Goal: Task Accomplishment & Management: Complete application form

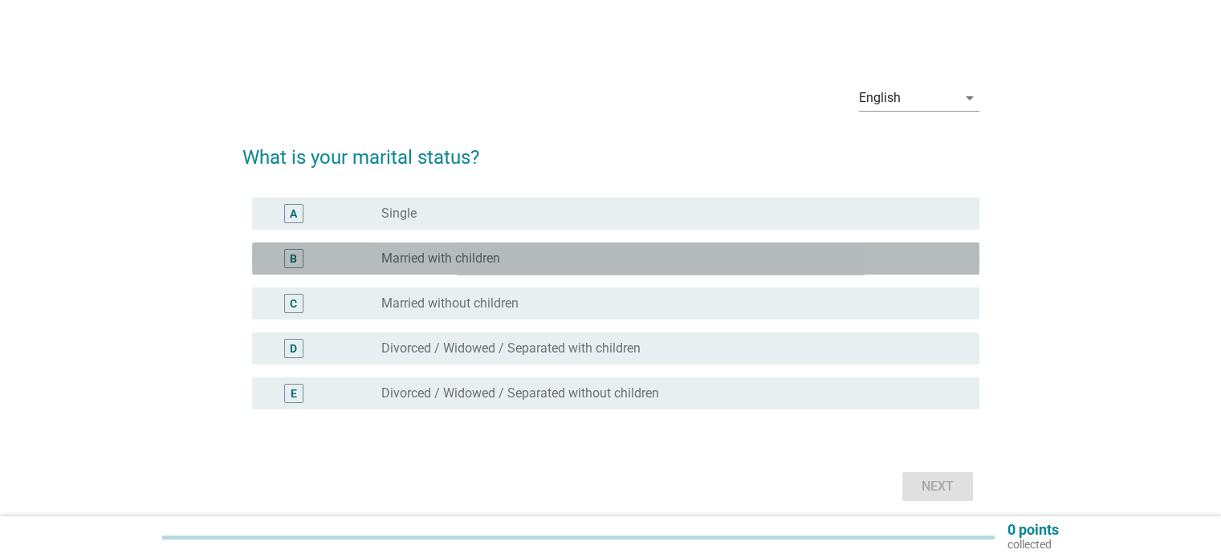
click at [429, 262] on label "Married with children" at bounding box center [440, 258] width 119 height 16
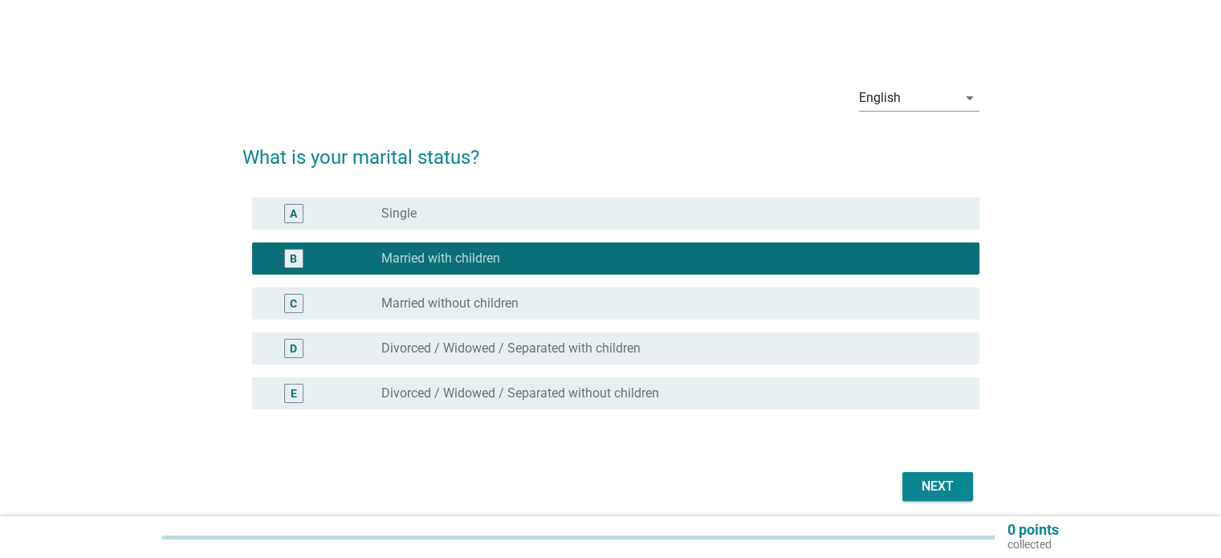
click at [940, 492] on div "Next" at bounding box center [937, 486] width 45 height 19
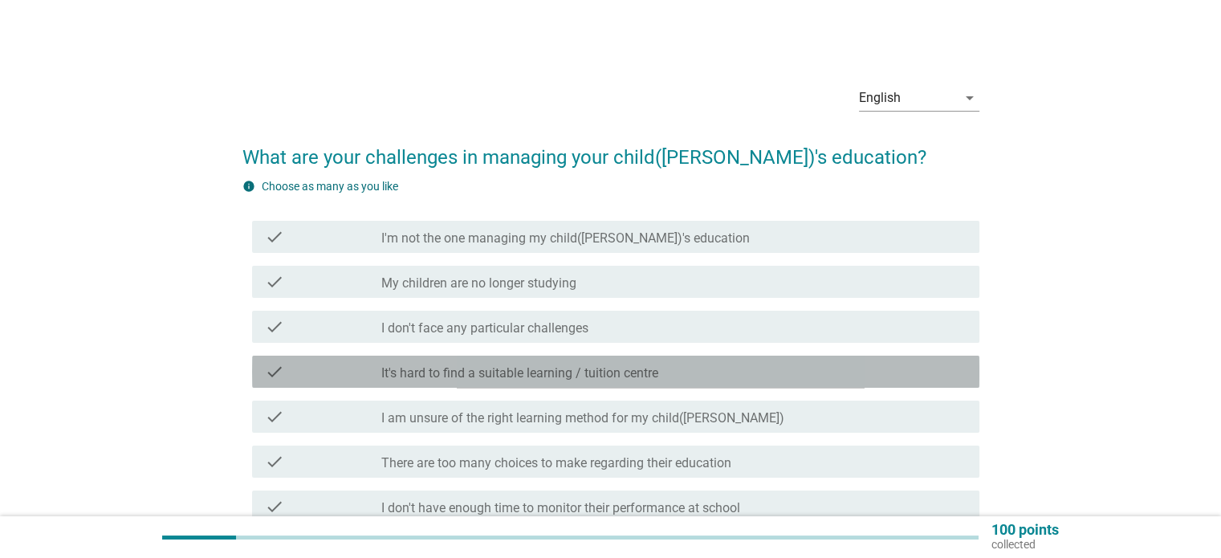
click at [667, 365] on div "check_box_outline_blank It's hard to find a suitable learning / tuition centre" at bounding box center [673, 371] width 584 height 19
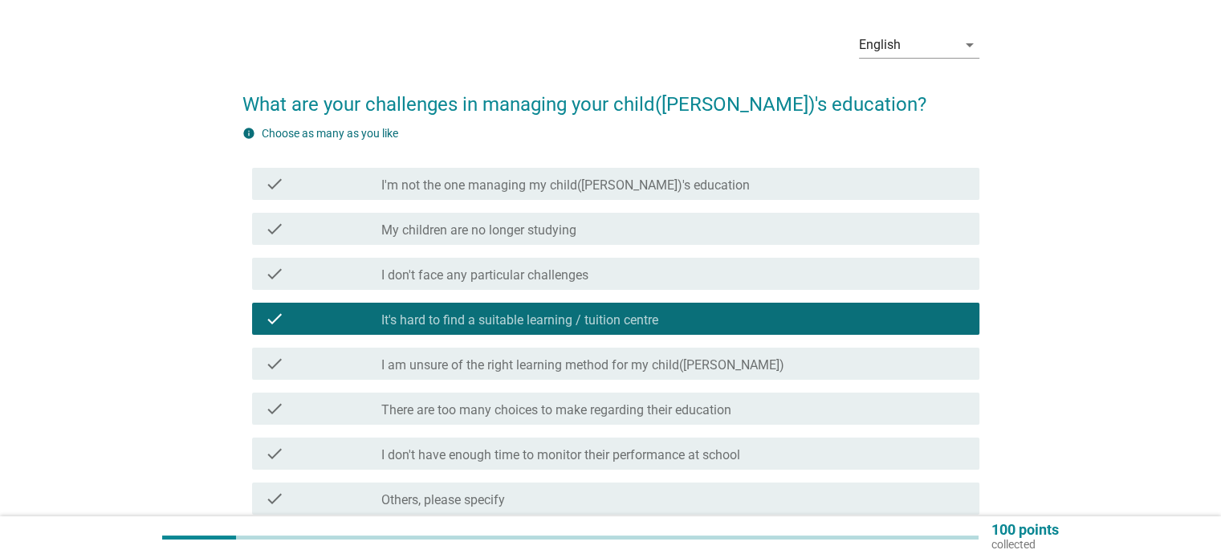
scroll to position [80, 0]
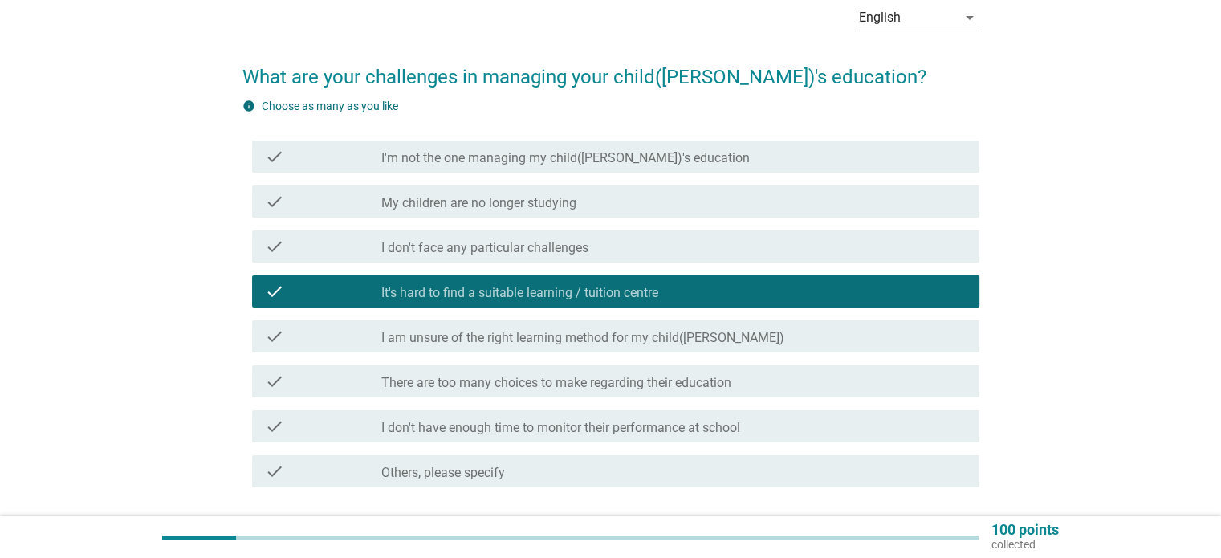
click at [735, 384] on div "check_box_outline_blank There are too many choices to make regarding their educ…" at bounding box center [673, 381] width 584 height 19
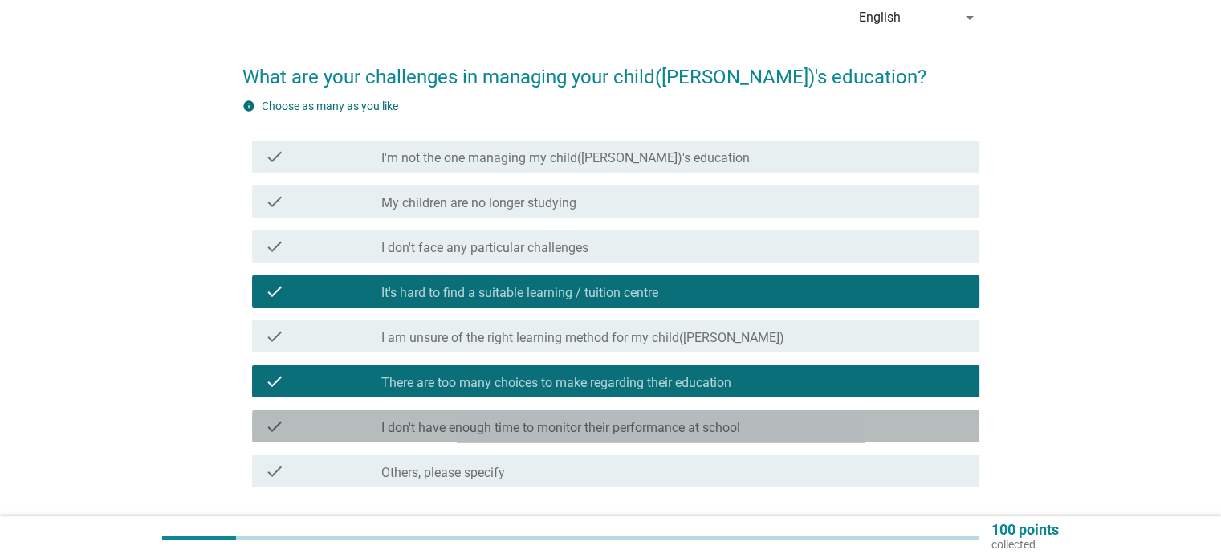
click at [727, 428] on label "I don't have enough time to monitor their performance at school" at bounding box center [560, 428] width 359 height 16
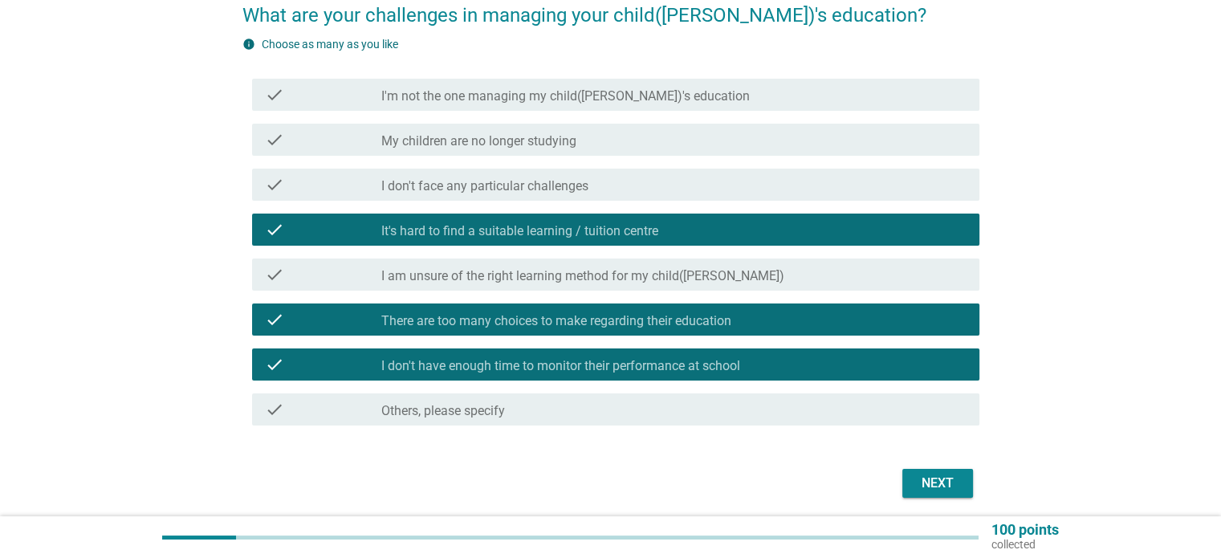
scroll to position [200, 0]
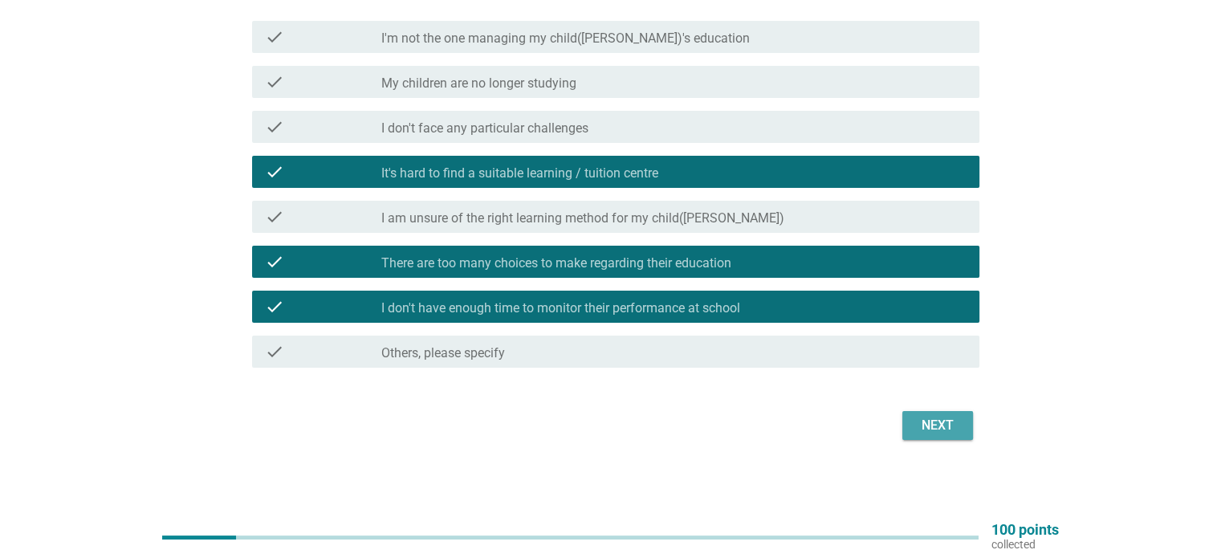
click at [937, 429] on div "Next" at bounding box center [937, 425] width 45 height 19
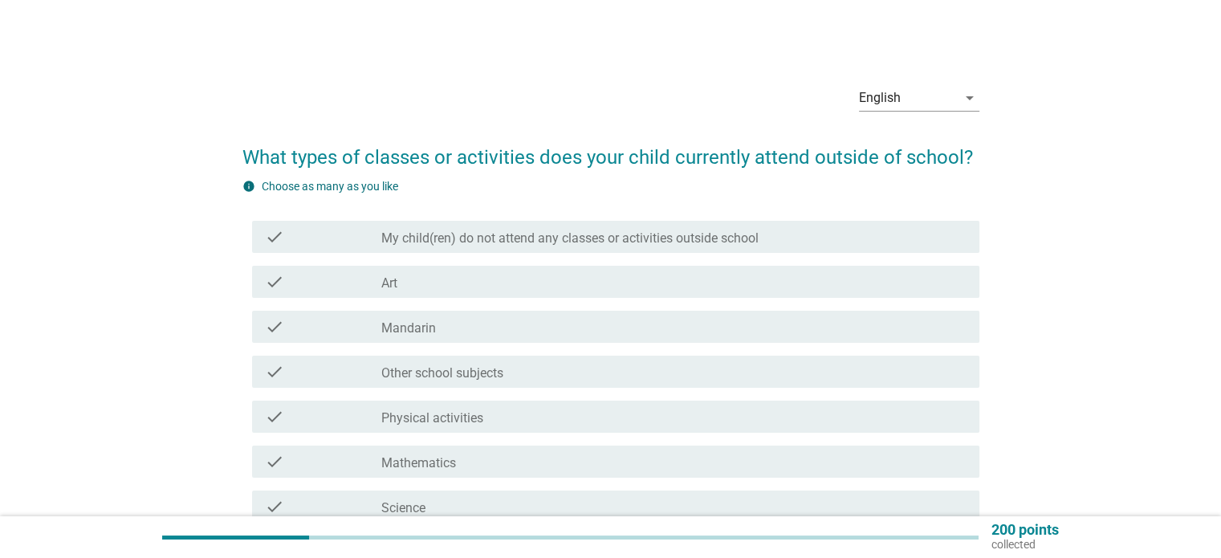
click at [555, 326] on div "check_box_outline_blank Mandarin" at bounding box center [673, 326] width 584 height 19
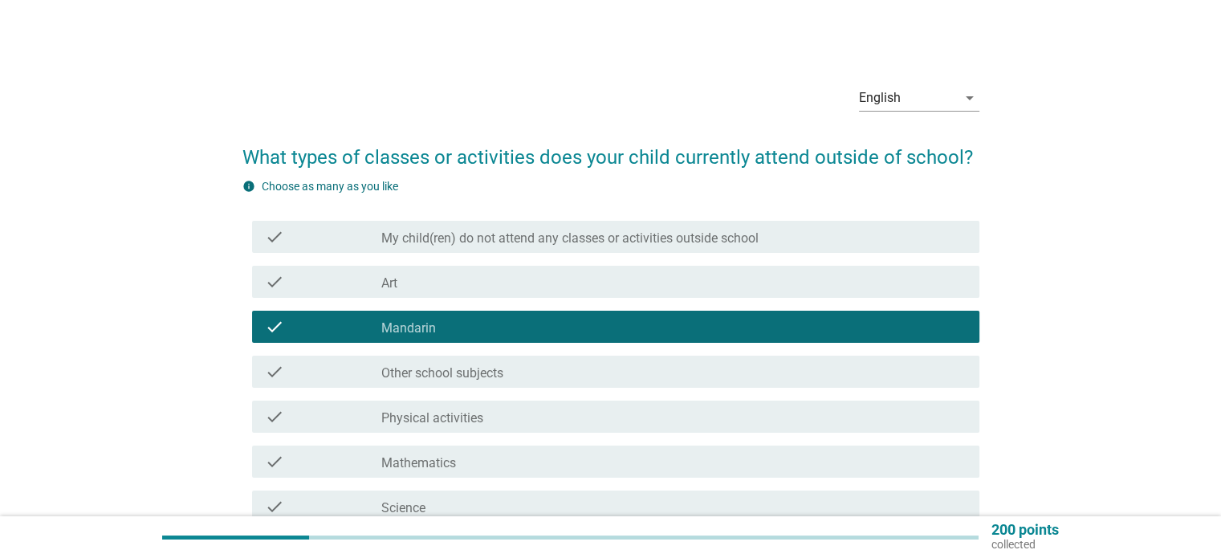
click at [565, 366] on div "check_box_outline_blank Other school subjects" at bounding box center [673, 371] width 584 height 19
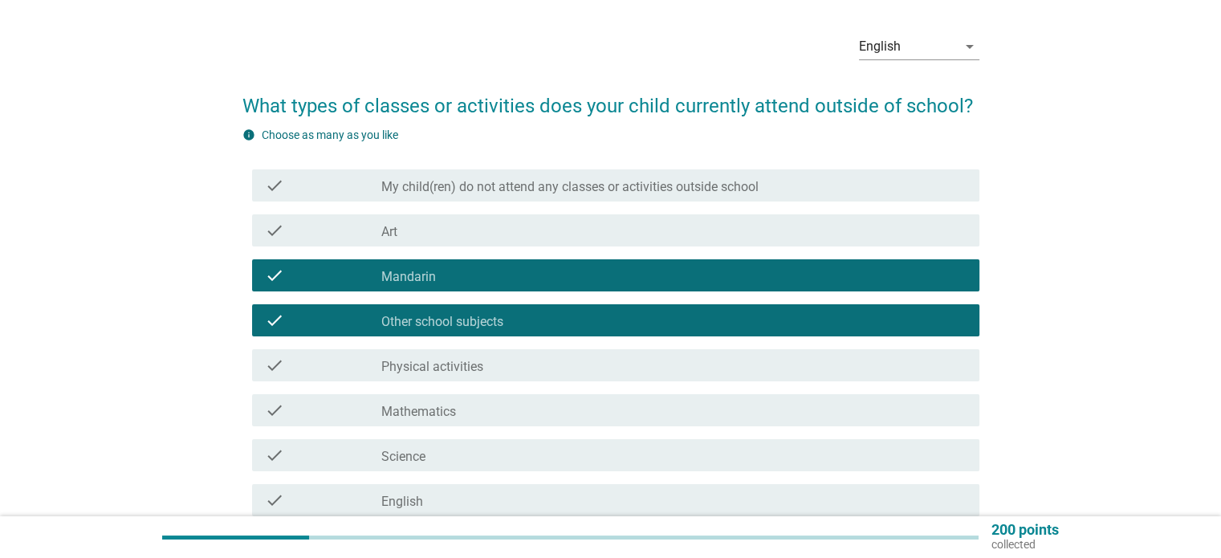
scroll to position [80, 0]
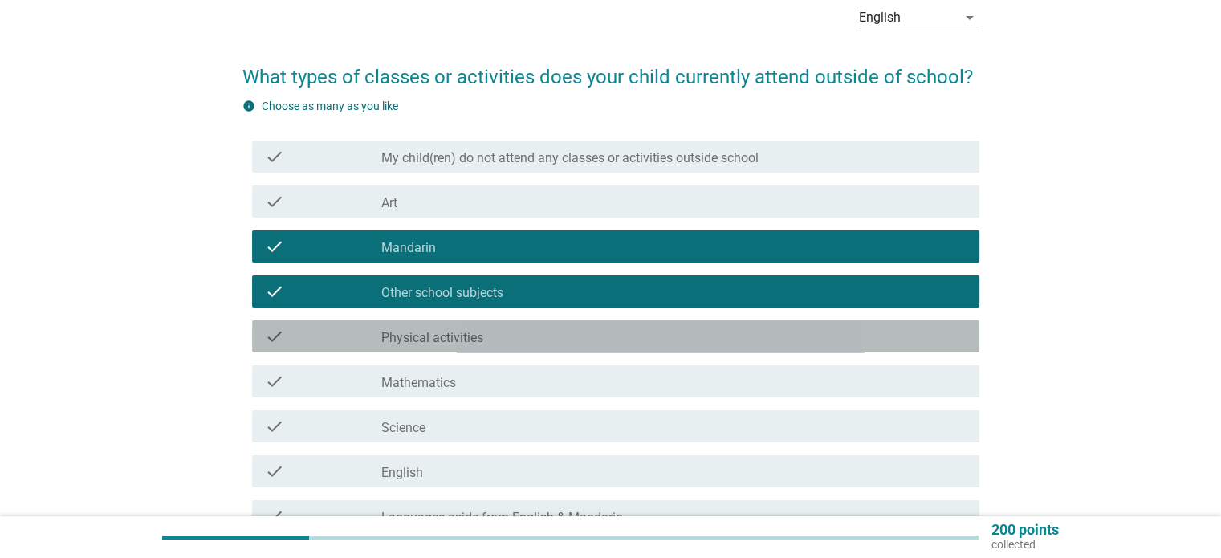
click at [549, 344] on div "check_box_outline_blank Physical activities" at bounding box center [673, 336] width 584 height 19
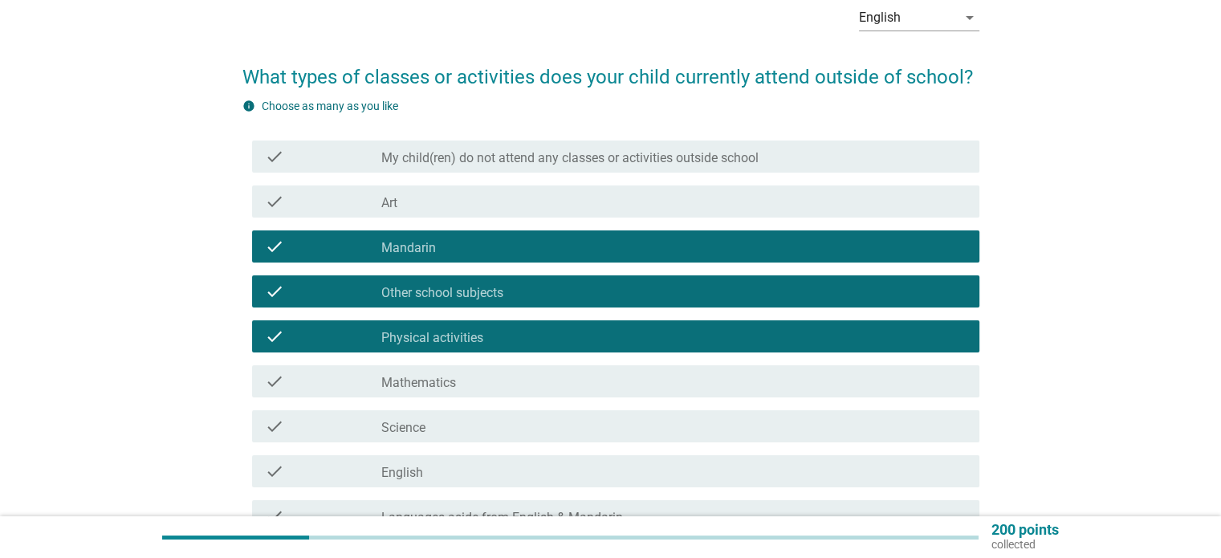
click at [581, 391] on div "check check_box_outline_blank Mathematics" at bounding box center [615, 381] width 727 height 32
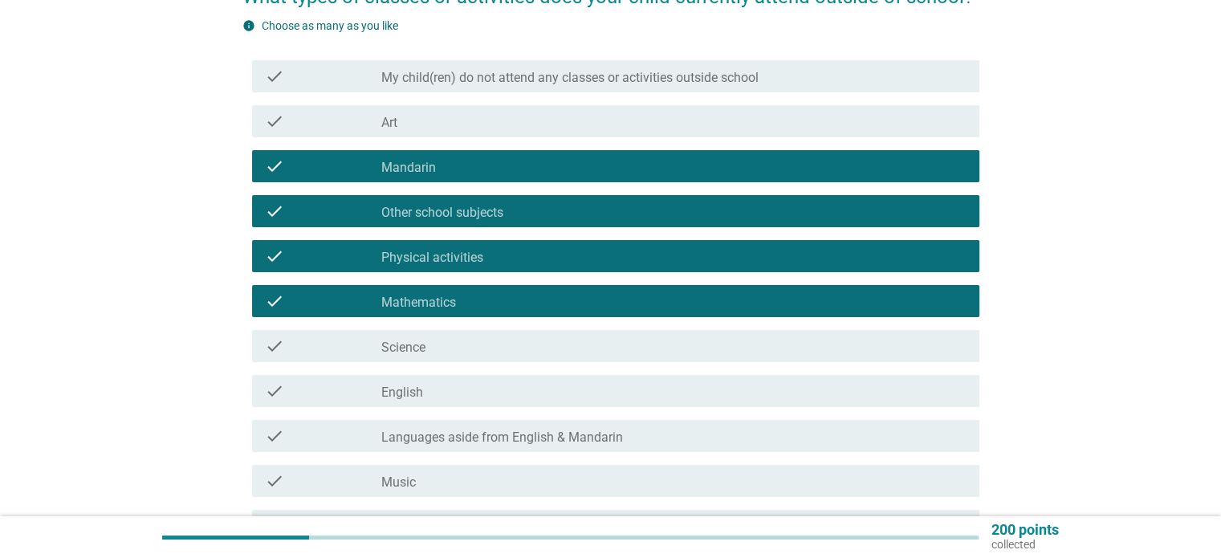
click at [565, 397] on div "check_box_outline_blank English" at bounding box center [673, 390] width 584 height 19
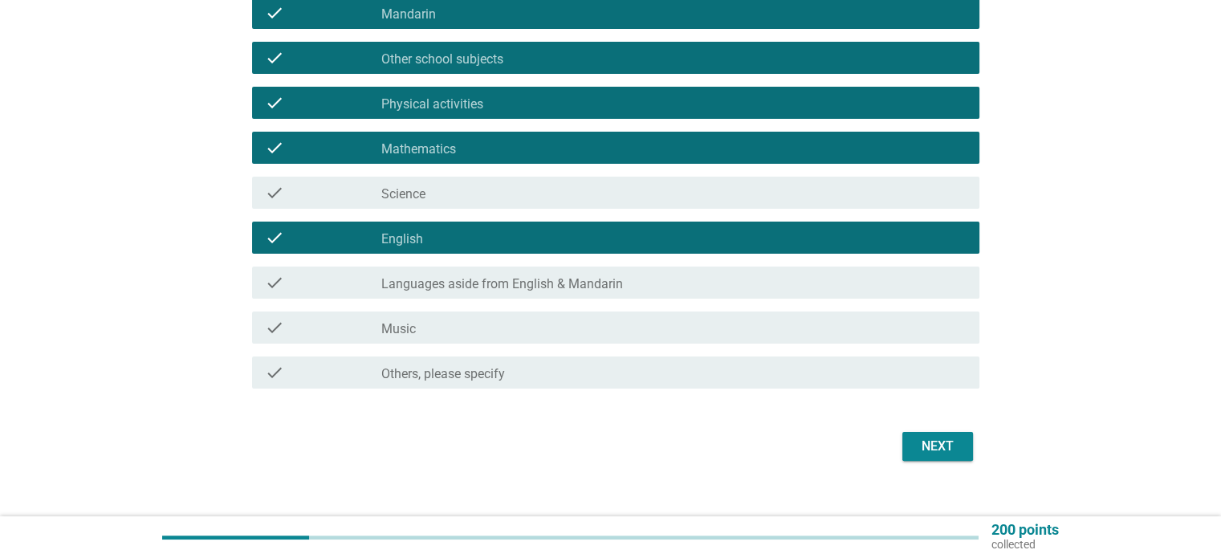
scroll to position [321, 0]
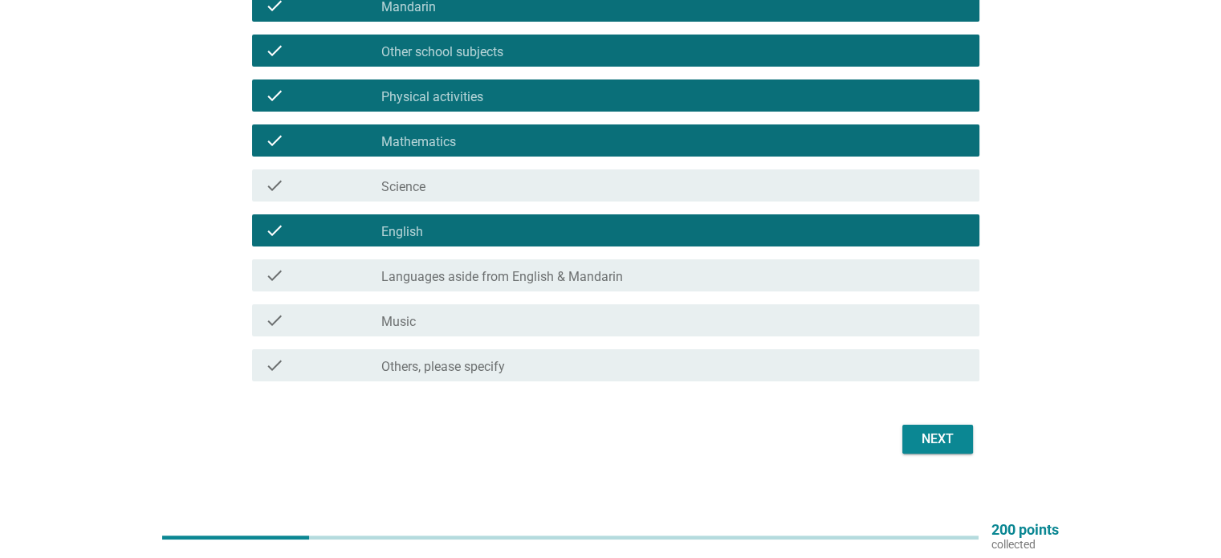
click at [632, 274] on div "check_box_outline_blank Languages aside from English & Mandarin" at bounding box center [673, 275] width 584 height 19
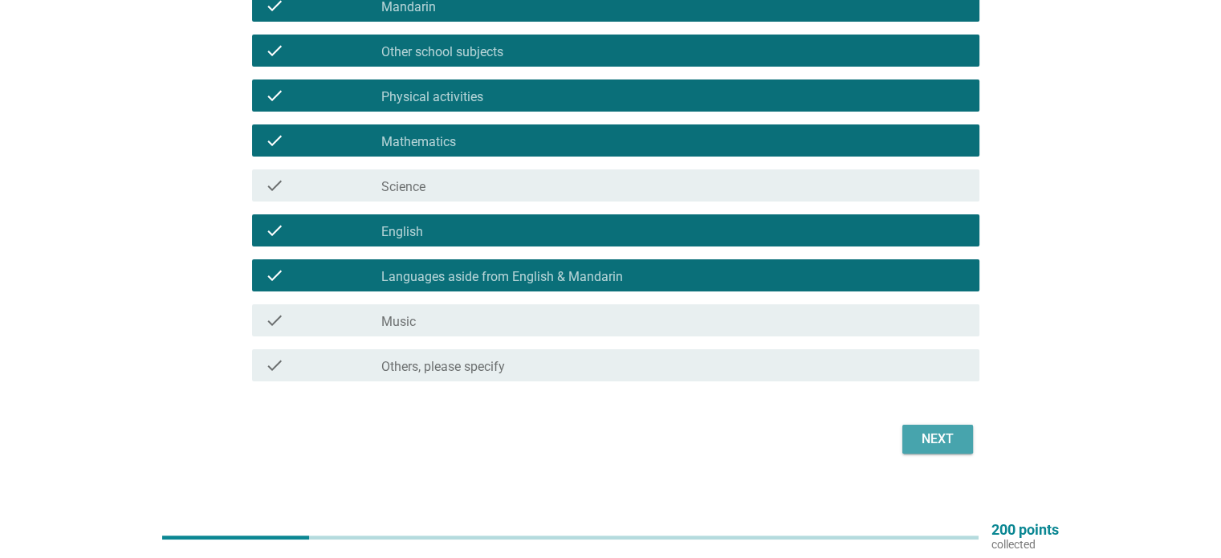
click at [931, 430] on div "Next" at bounding box center [937, 438] width 45 height 19
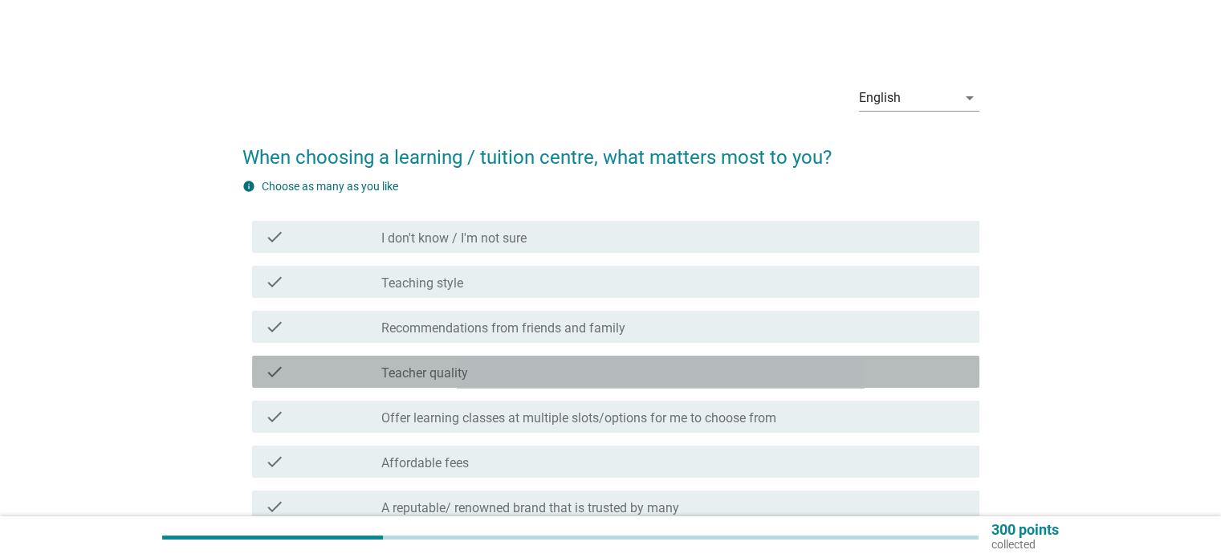
click at [574, 372] on div "check_box_outline_blank Teacher quality" at bounding box center [673, 371] width 584 height 19
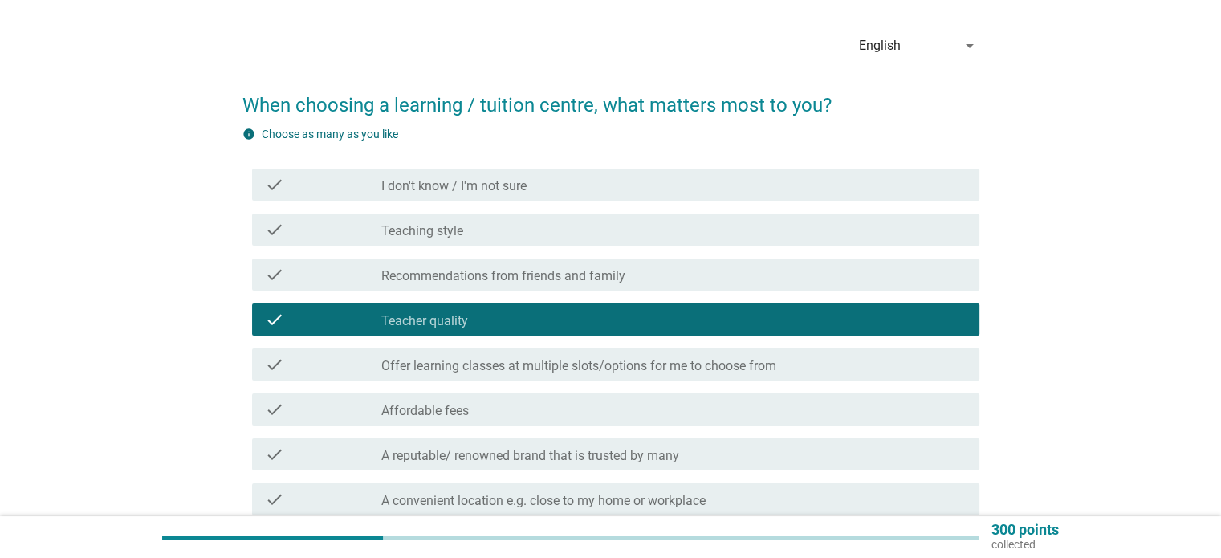
scroll to position [80, 0]
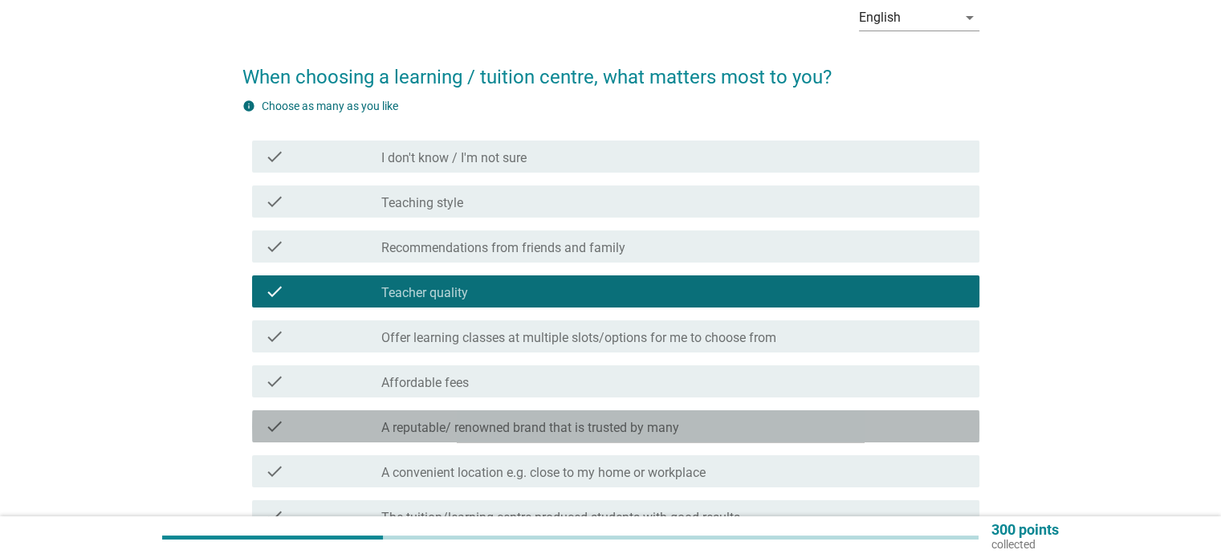
click at [578, 425] on label "A reputable/ renowned brand that is trusted by many" at bounding box center [530, 428] width 298 height 16
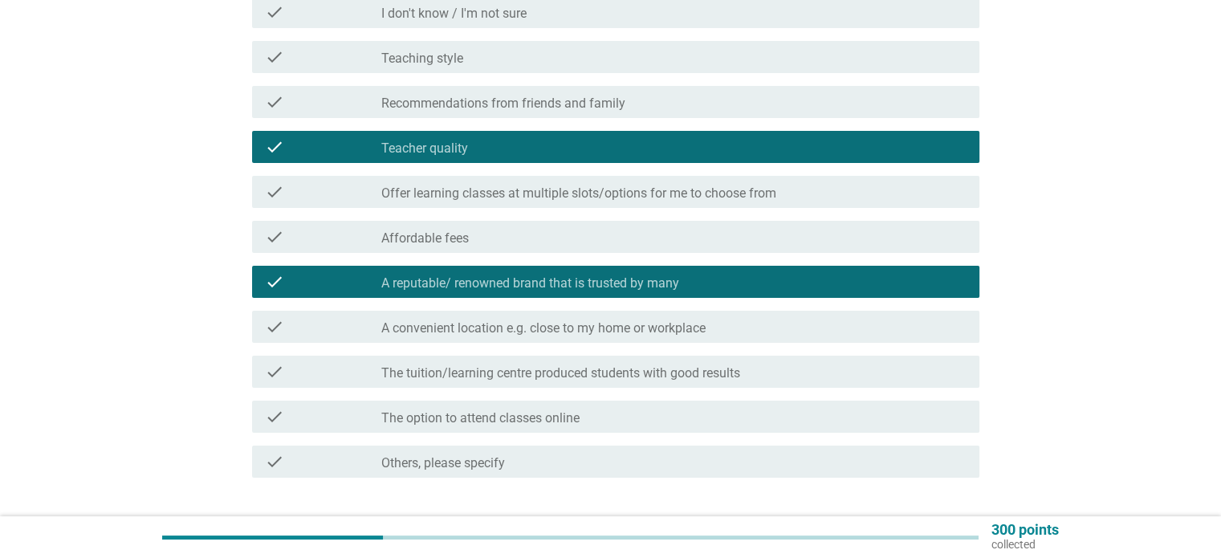
scroll to position [241, 0]
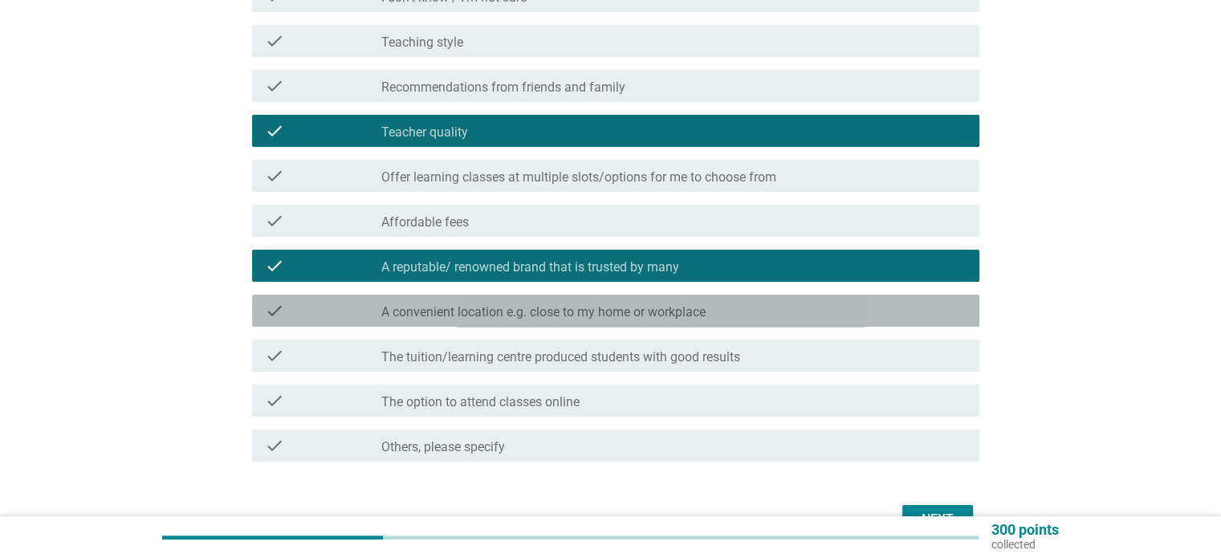
click at [428, 310] on label "A convenient location e.g. close to my home or workplace" at bounding box center [543, 312] width 324 height 16
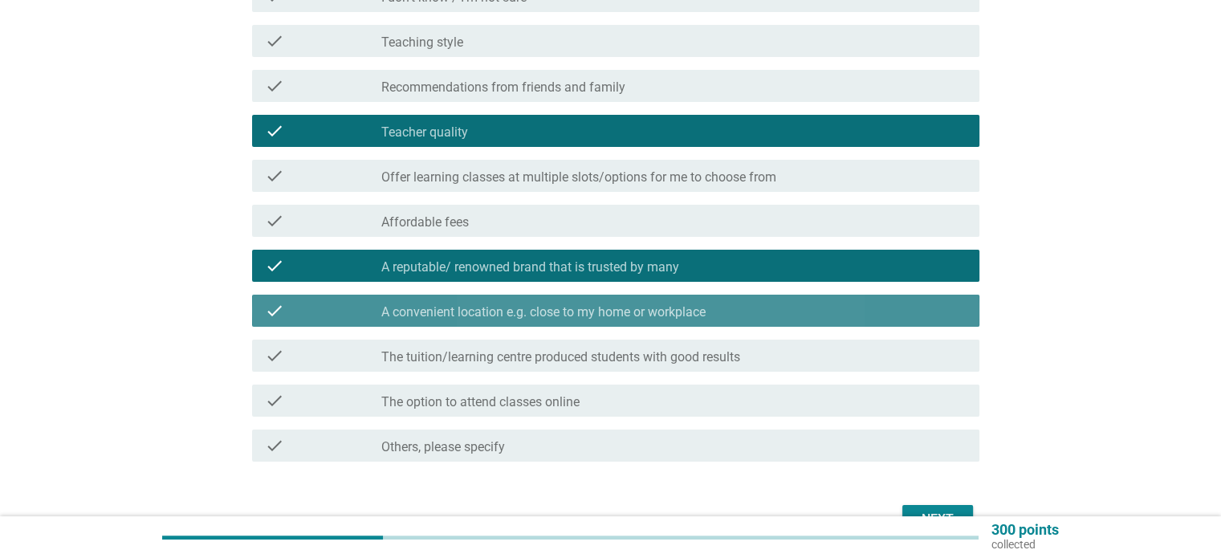
click at [651, 313] on label "A convenient location e.g. close to my home or workplace" at bounding box center [543, 312] width 324 height 16
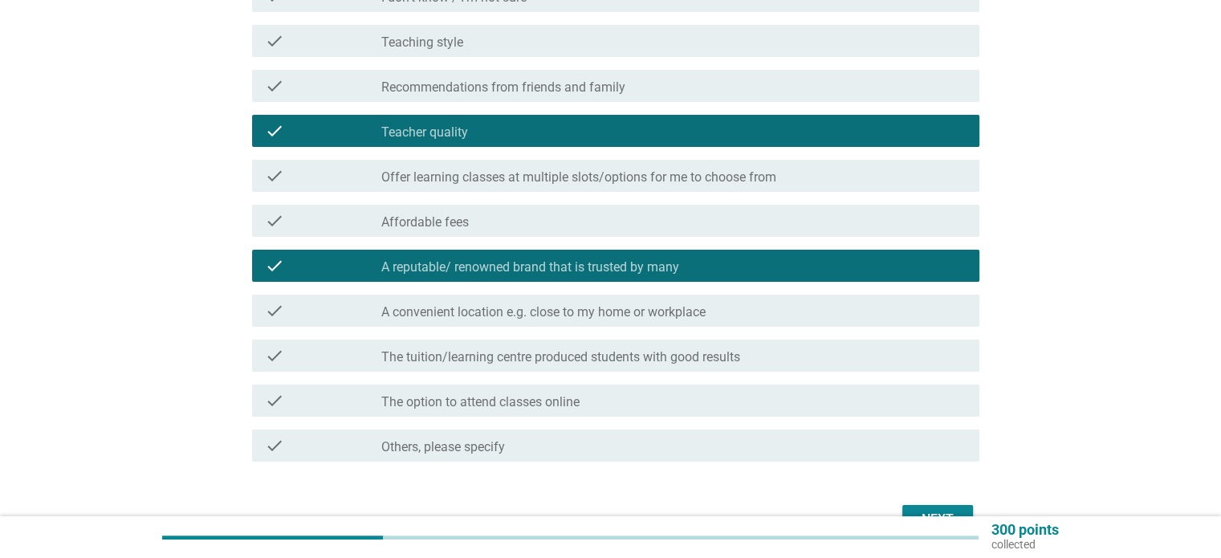
click at [620, 356] on label "The tuition/learning centre produced students with good results" at bounding box center [560, 357] width 359 height 16
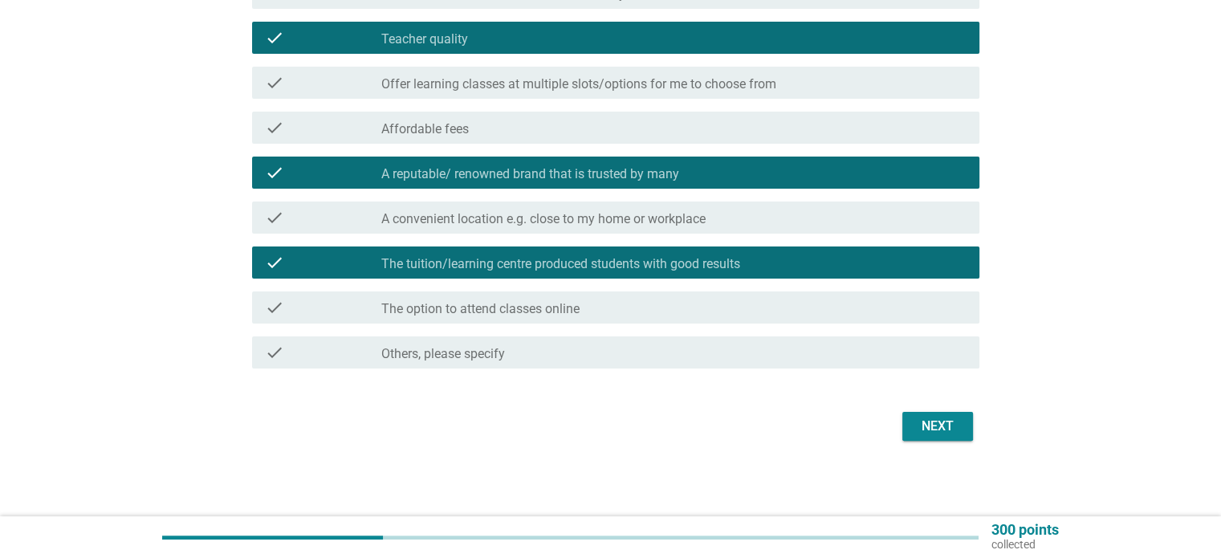
scroll to position [335, 0]
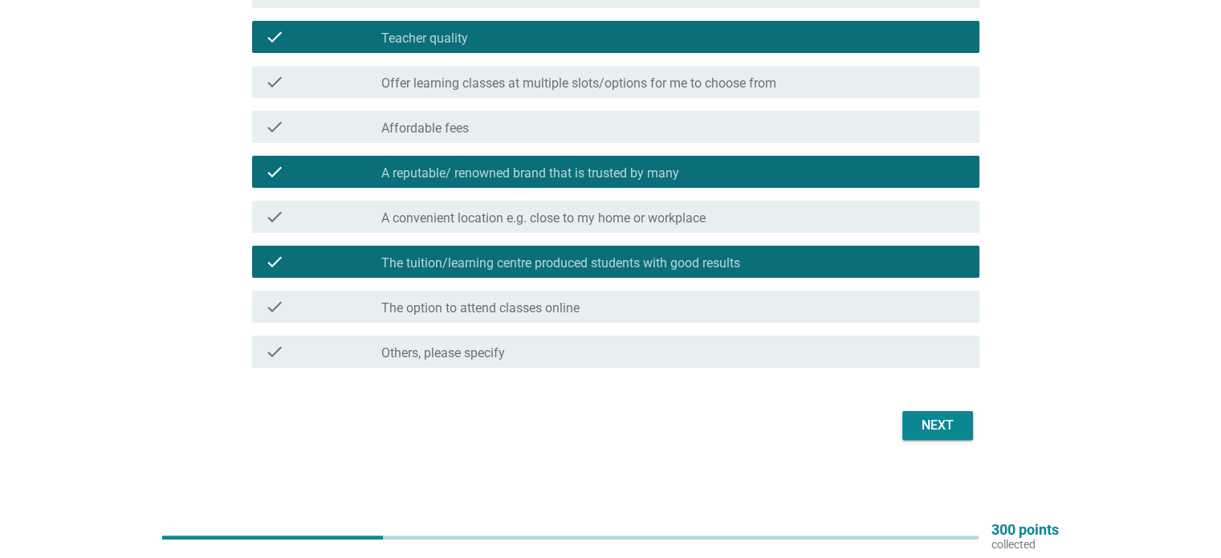
click at [947, 432] on div "Next" at bounding box center [937, 425] width 45 height 19
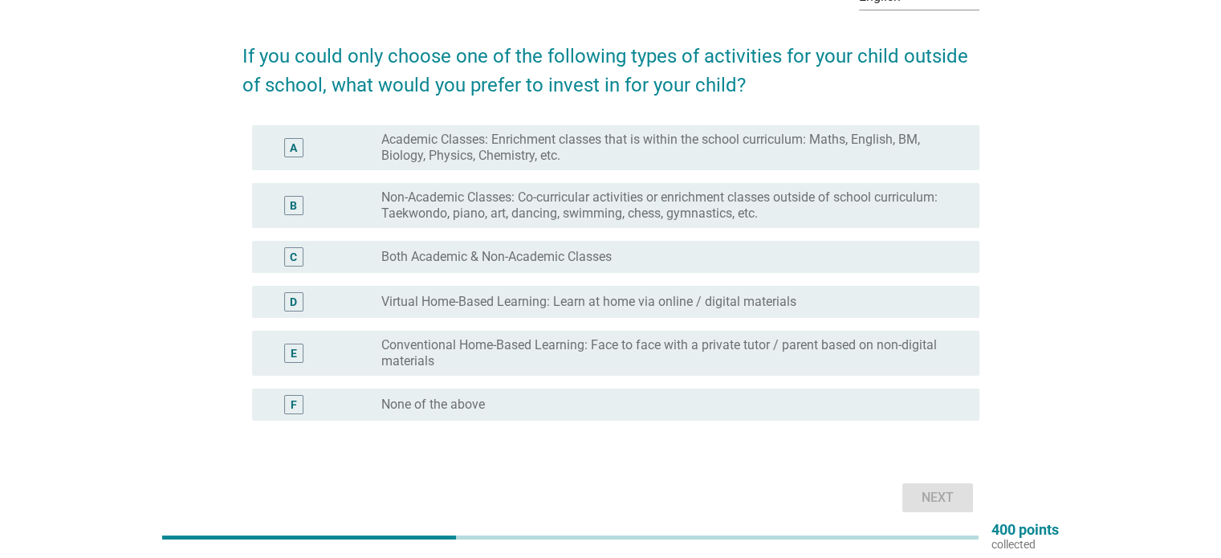
scroll to position [0, 0]
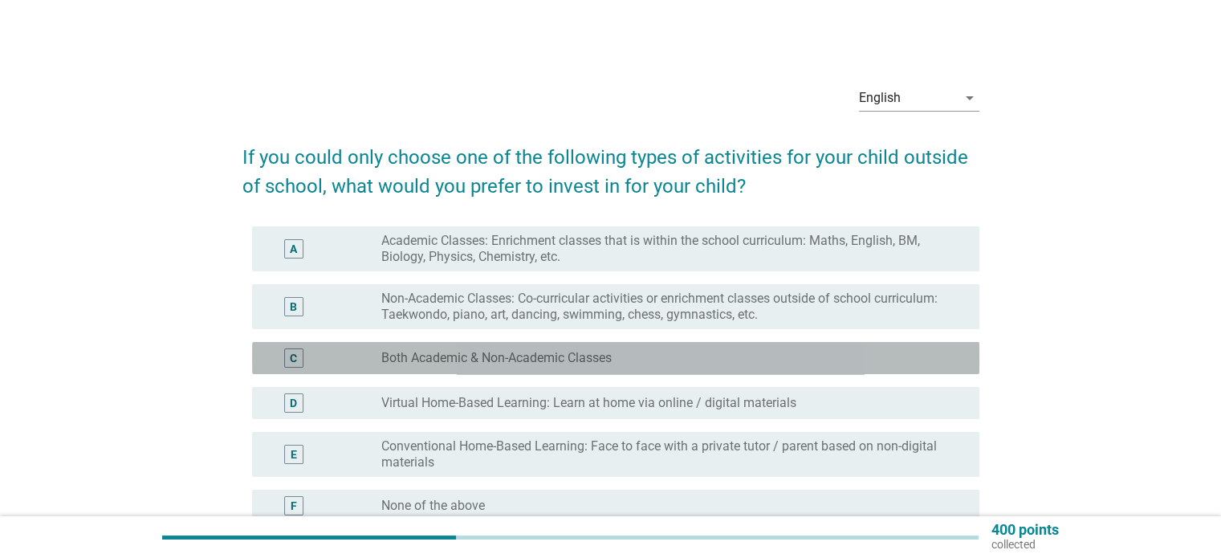
click at [658, 358] on div "radio_button_unchecked Both Academic & Non-Academic Classes" at bounding box center [666, 358] width 571 height 16
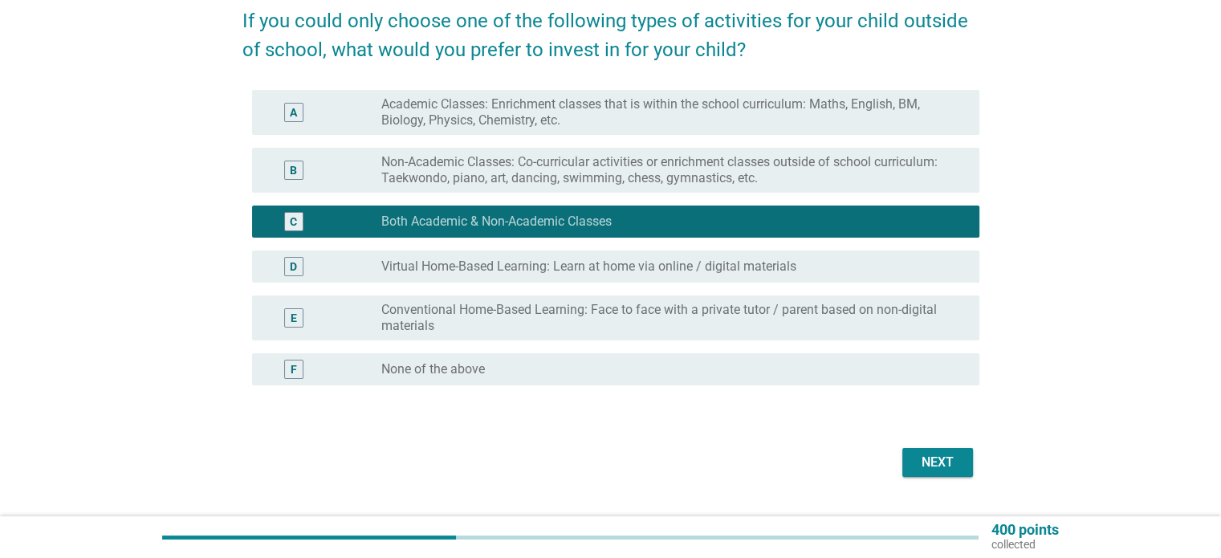
scroll to position [161, 0]
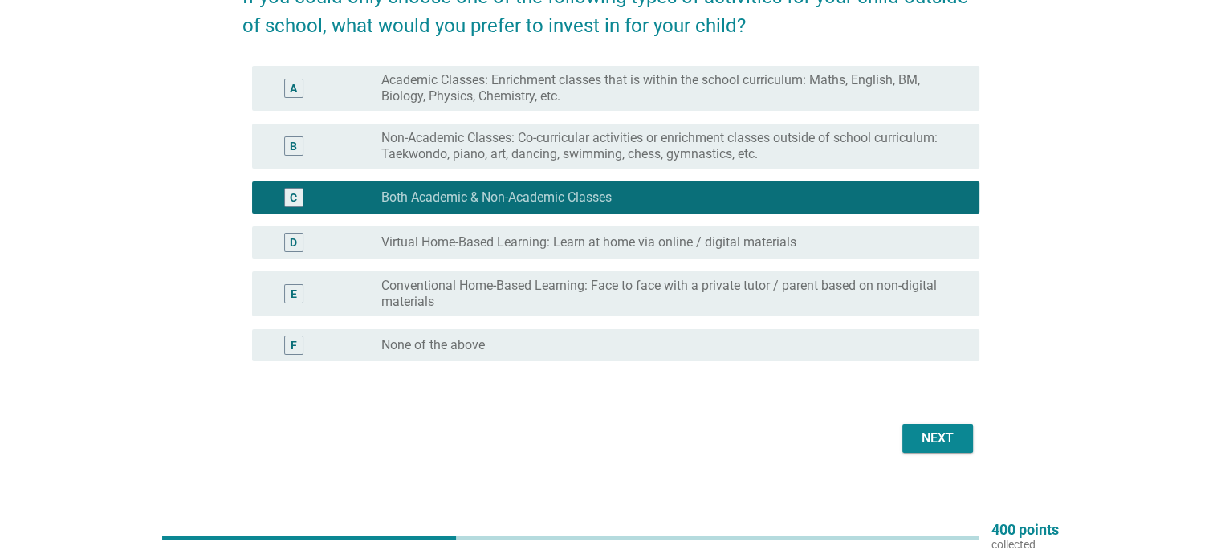
click at [866, 298] on label "Conventional Home-Based Learning: Face to face with a private tutor / parent ba…" at bounding box center [666, 294] width 571 height 32
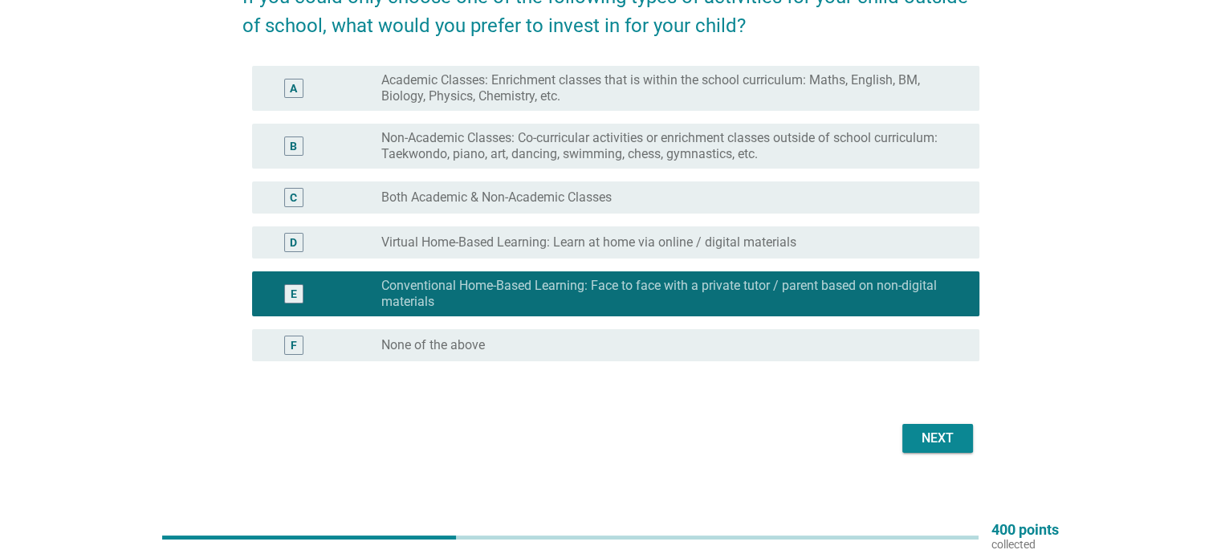
click at [807, 188] on div "radio_button_unchecked Both Academic & Non-Academic Classes" at bounding box center [673, 197] width 584 height 19
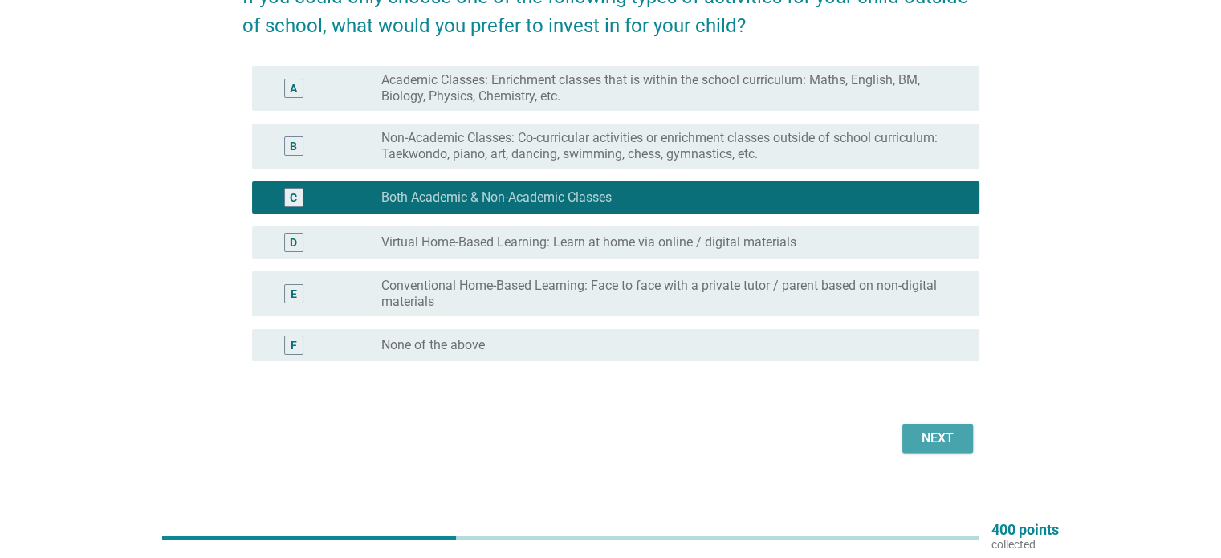
click at [948, 440] on div "Next" at bounding box center [937, 438] width 45 height 19
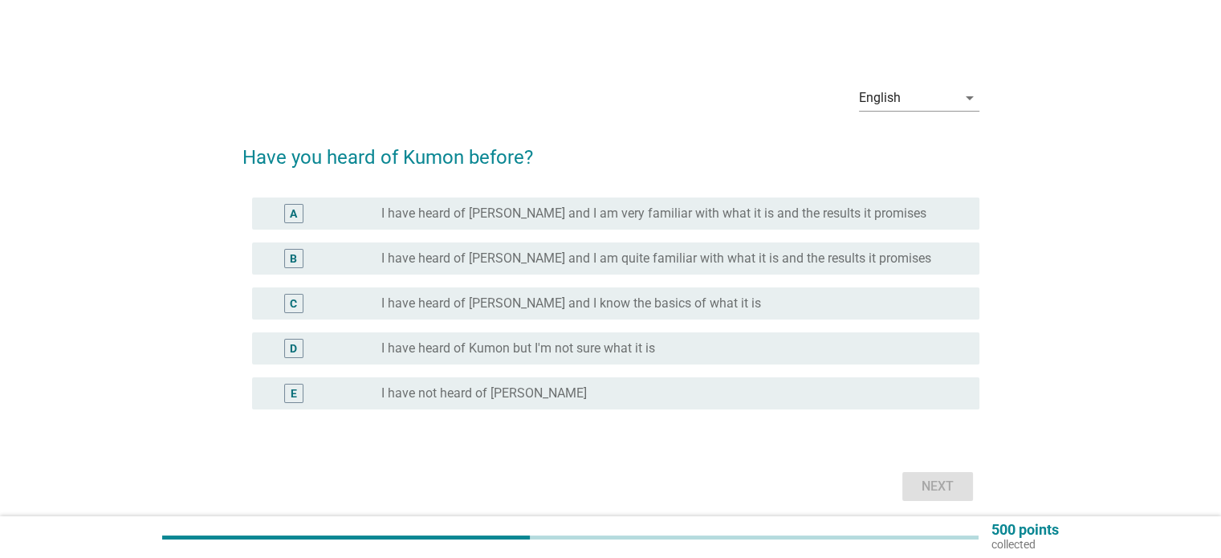
click at [516, 304] on label "I have heard of [PERSON_NAME] and I know the basics of what it is" at bounding box center [571, 303] width 380 height 16
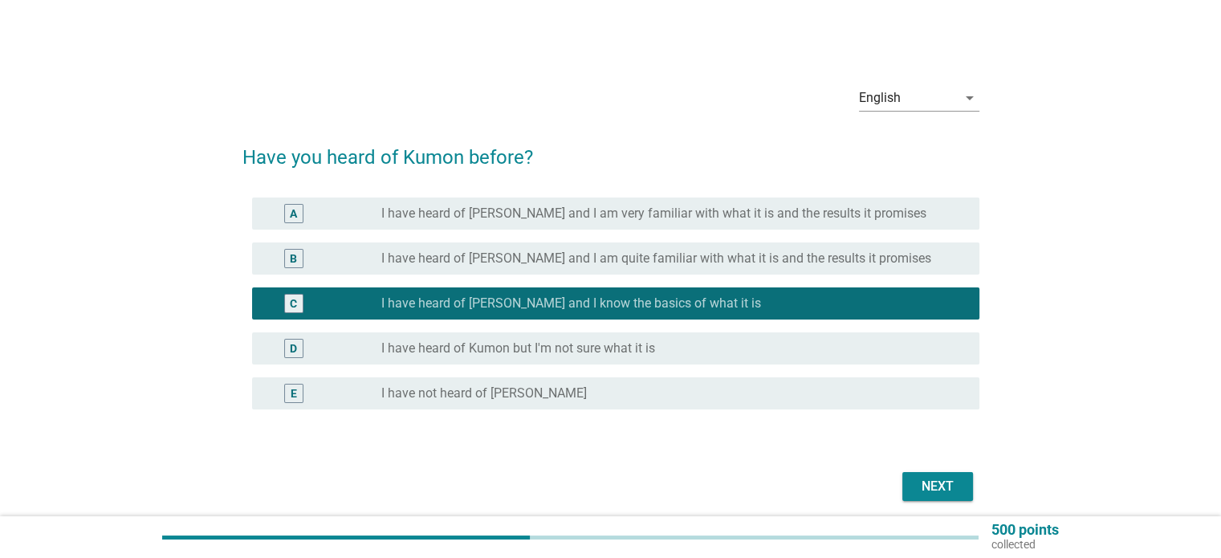
click at [931, 478] on div "Next" at bounding box center [937, 486] width 45 height 19
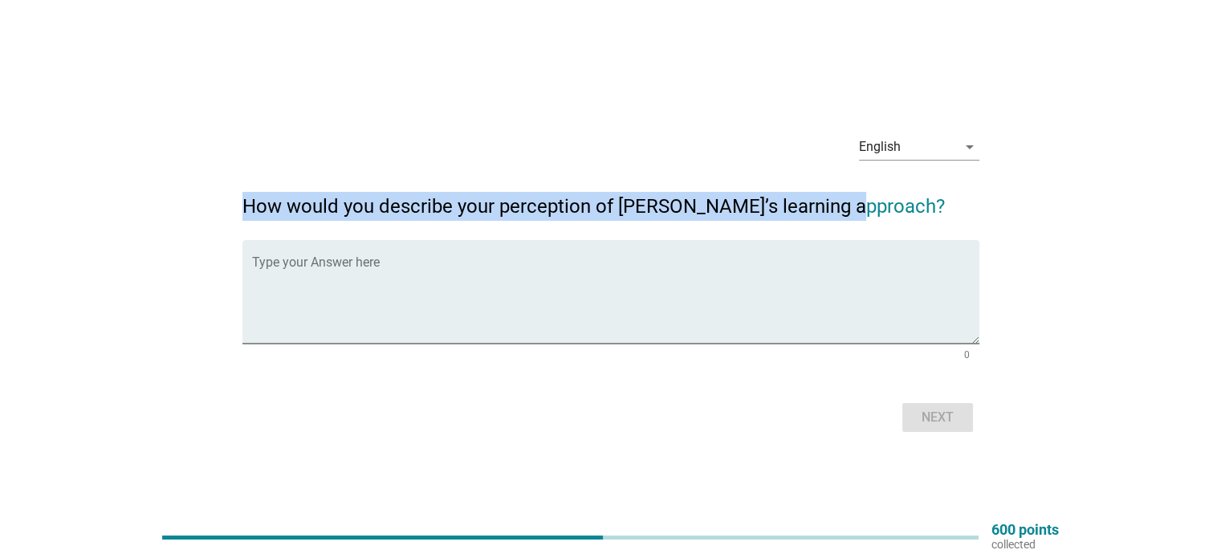
drag, startPoint x: 230, startPoint y: 197, endPoint x: 1003, endPoint y: 214, distance: 773.9
click at [1003, 214] on div "English arrow_drop_down How would you describe your perception of [PERSON_NAME]…" at bounding box center [611, 278] width 1144 height 341
copy h2 "How would you describe your perception of [PERSON_NAME]’s learning approach?"
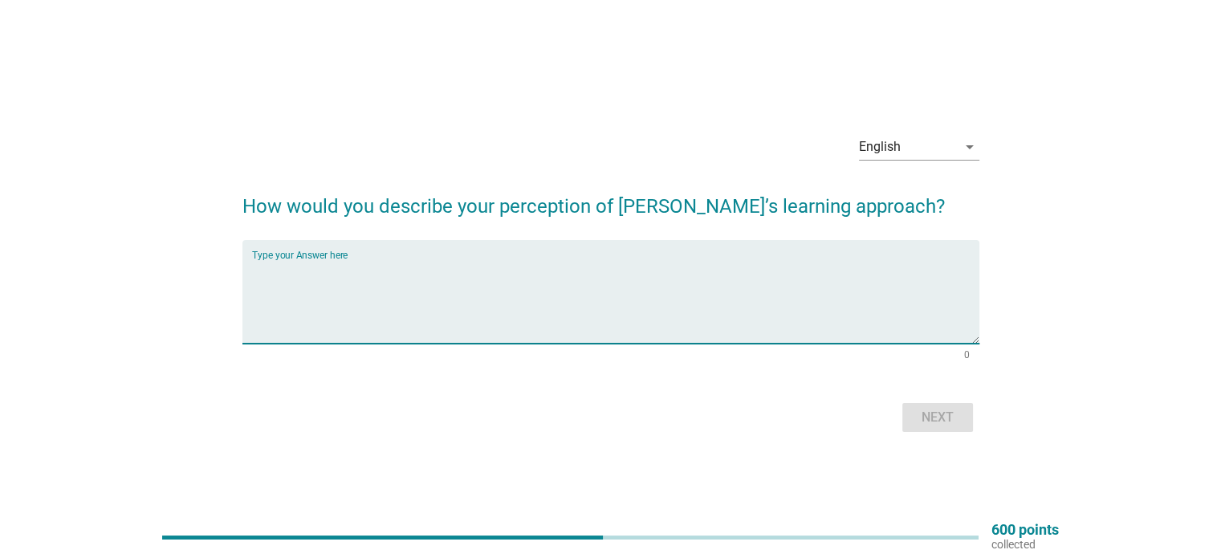
click at [747, 267] on textarea "Type your Answer here" at bounding box center [615, 301] width 727 height 84
paste textarea "often characterized by its emphasis on self-learning, practice, and mastery of …"
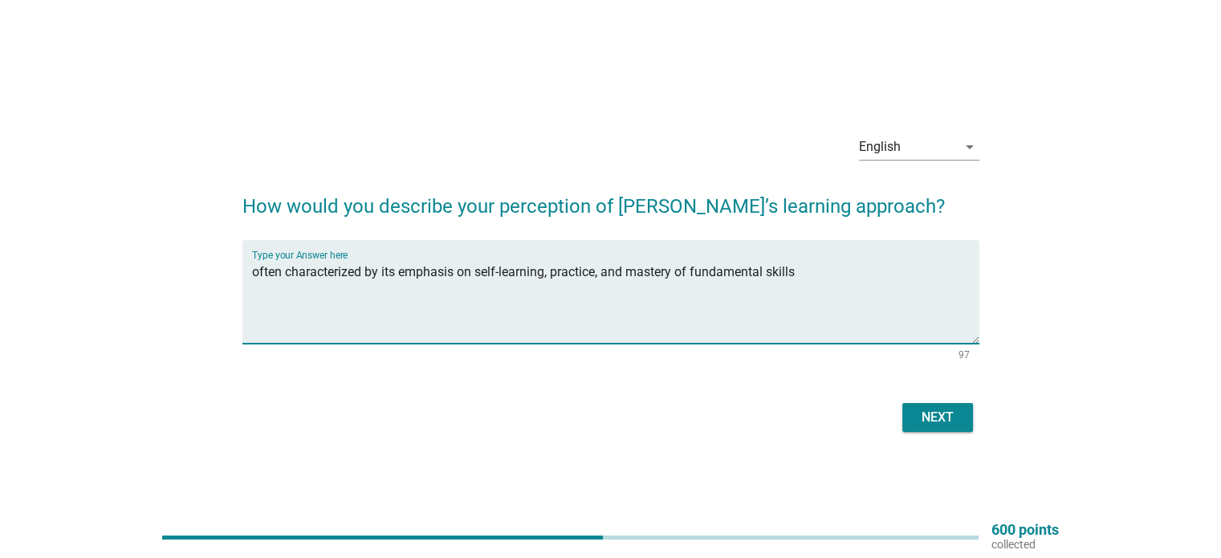
type textarea "often characterized by its emphasis on self-learning, practice, and mastery of …"
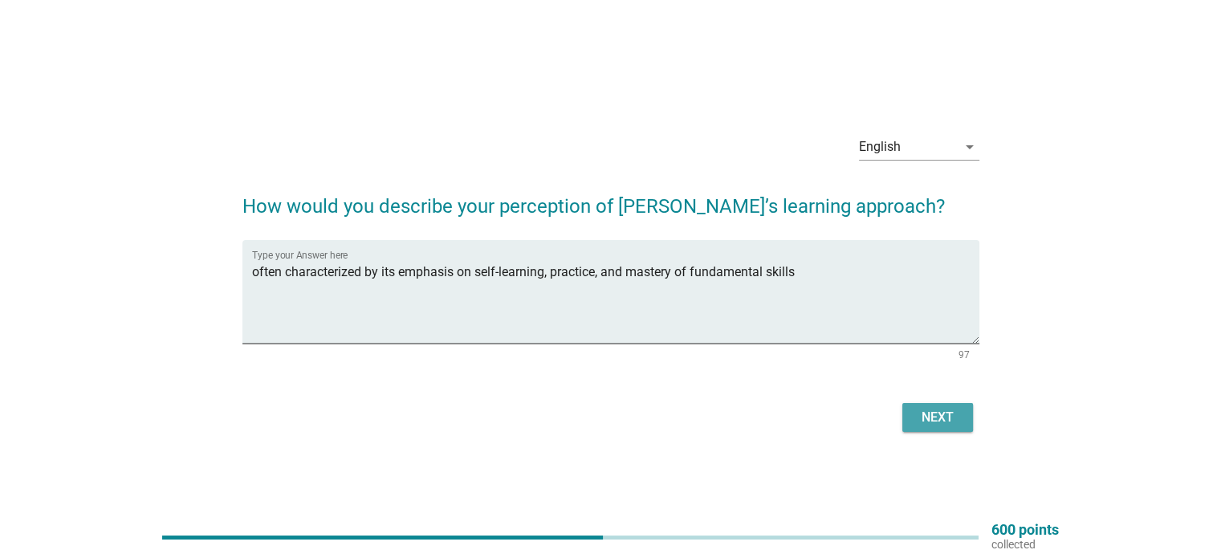
click at [939, 412] on div "Next" at bounding box center [937, 417] width 45 height 19
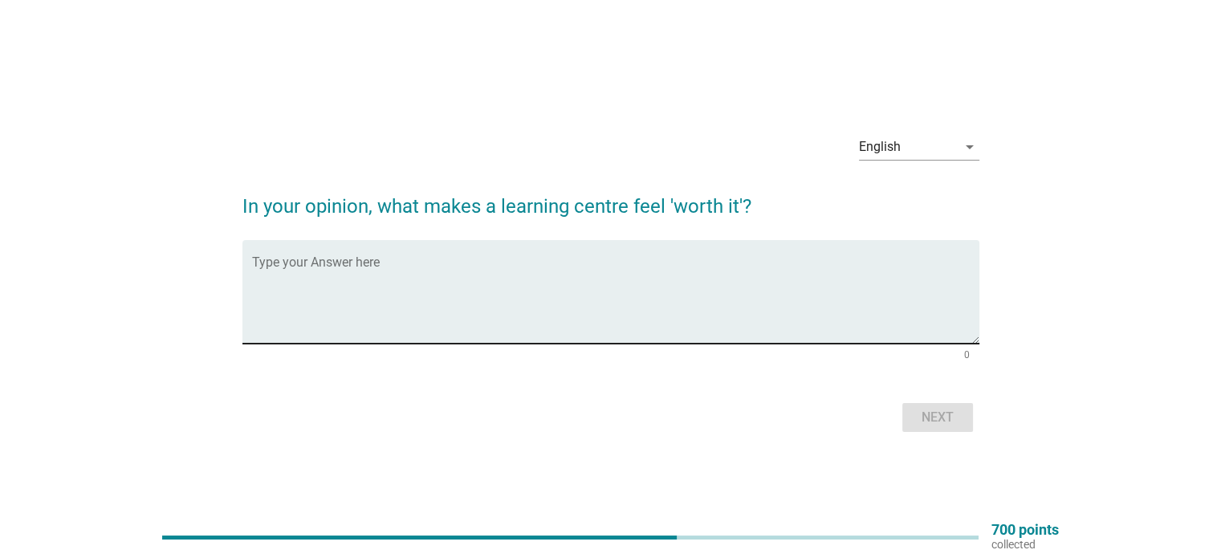
click at [433, 284] on textarea "Type your Answer here" at bounding box center [615, 301] width 727 height 84
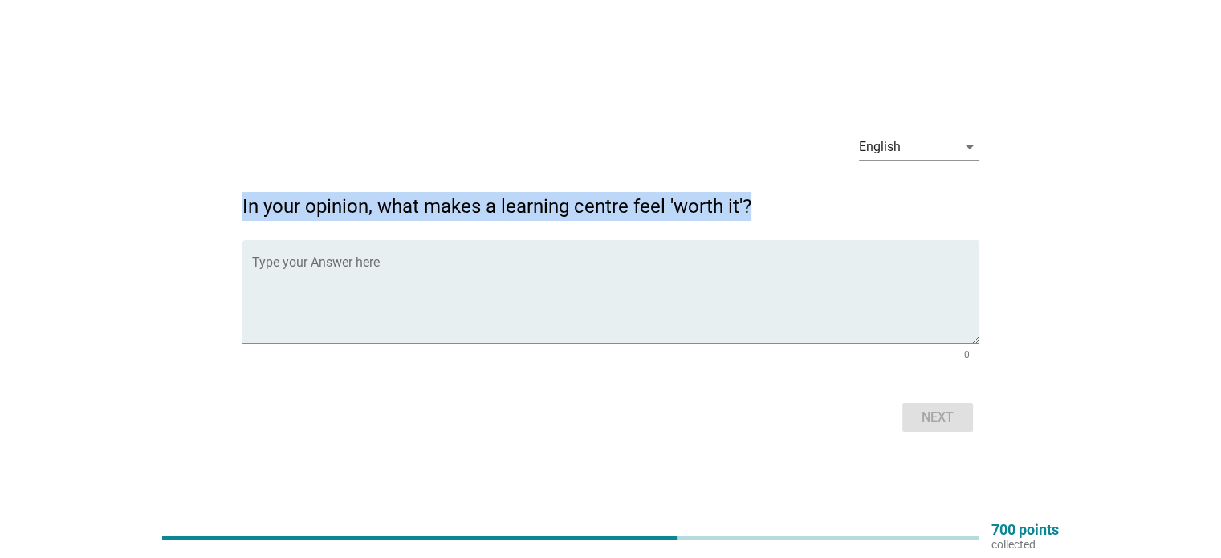
drag, startPoint x: 242, startPoint y: 199, endPoint x: 800, endPoint y: 207, distance: 558.7
click at [800, 207] on div "English arrow_drop_down In your opinion, what makes a learning centre feel 'wor…" at bounding box center [611, 278] width 763 height 341
copy h2 "In your opinion, what makes a learning centre feel 'worth it'?"
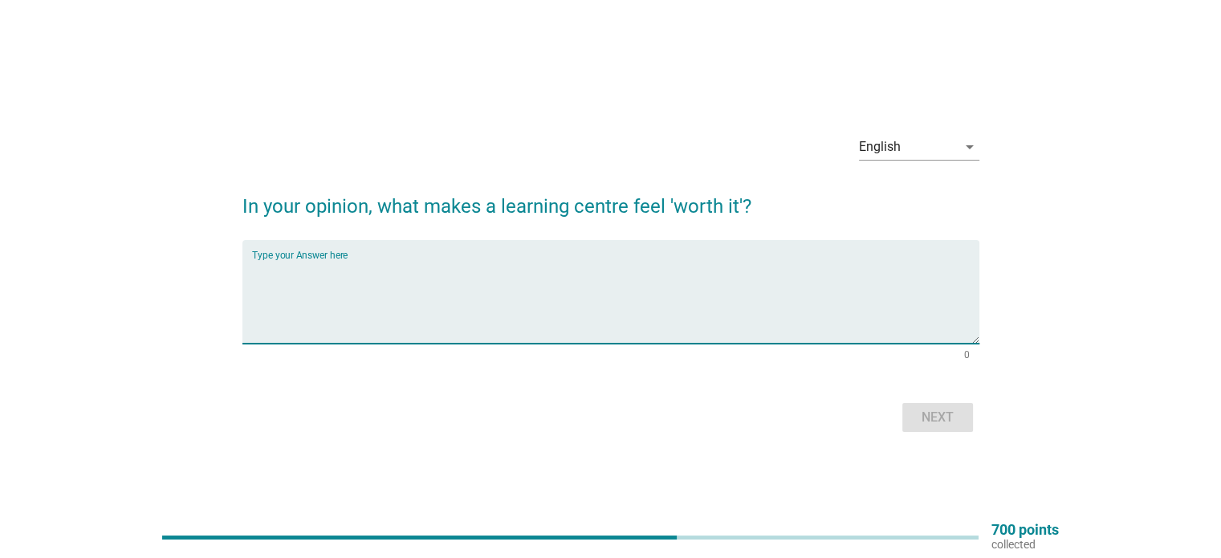
click at [613, 279] on textarea "Type your Answer here" at bounding box center [615, 301] width 727 height 84
paste textarea "offers clear progress, personalized support, and passionate instructors. It sho…"
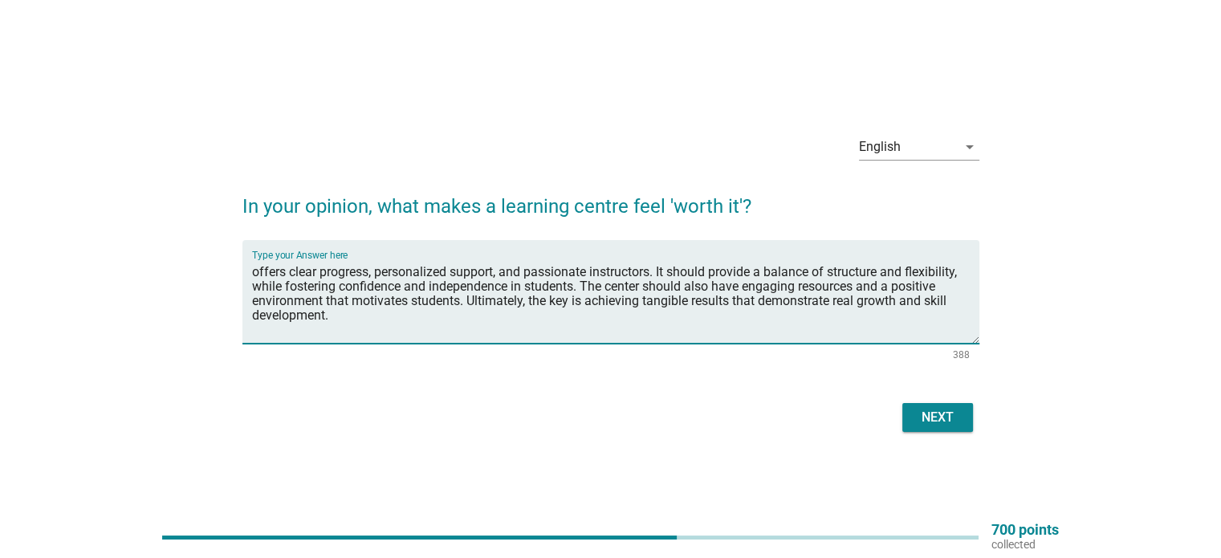
type textarea "offers clear progress, personalized support, and passionate instructors. It sho…"
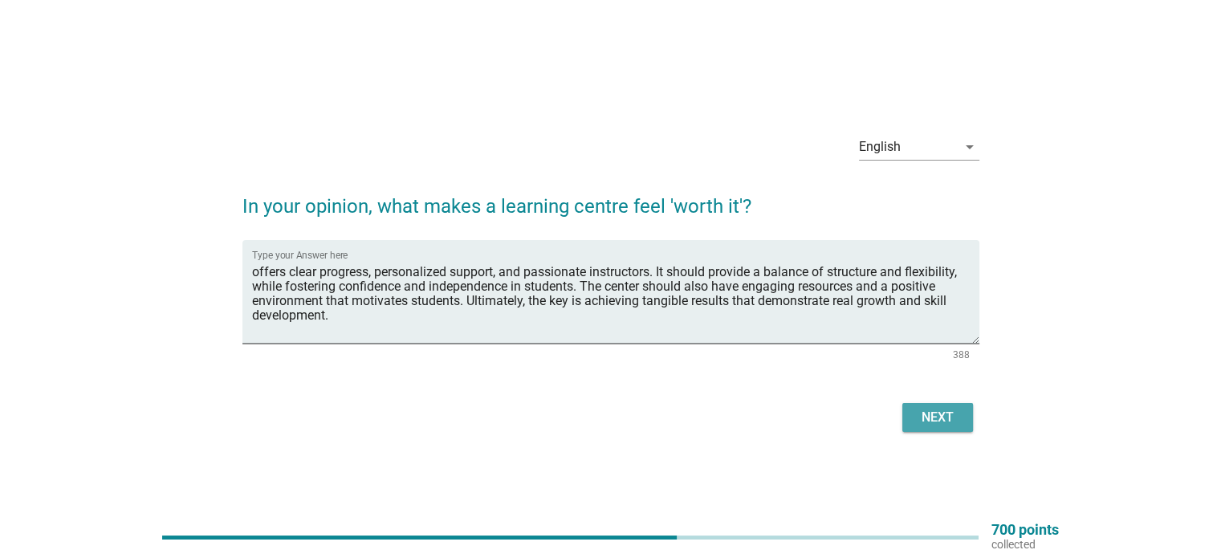
click at [957, 420] on div "Next" at bounding box center [937, 417] width 45 height 19
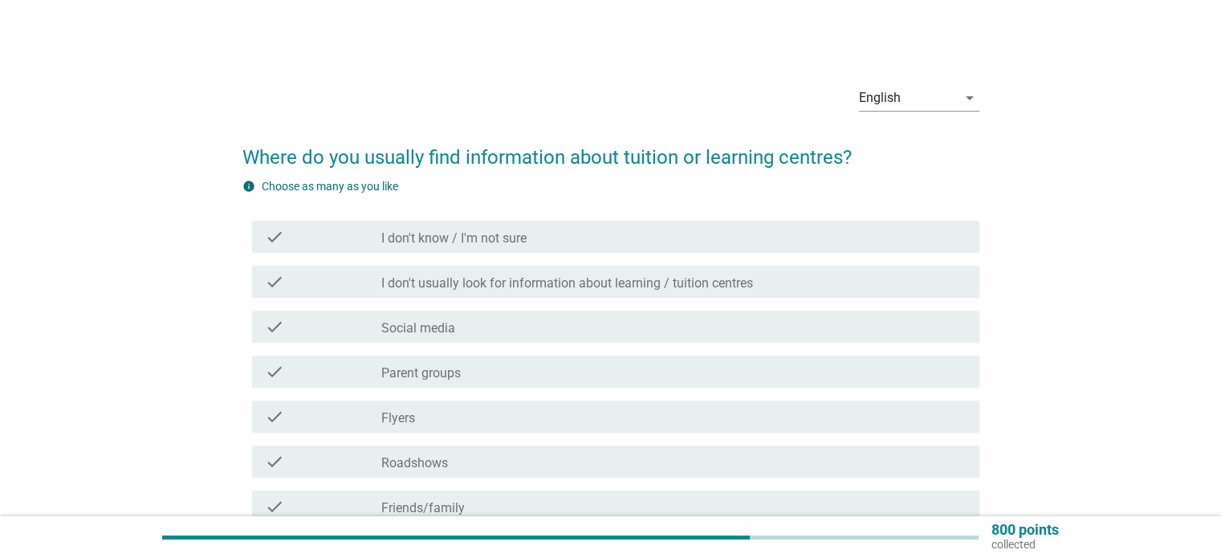
click at [1044, 334] on div "English arrow_drop_down Where do you usually find information about tuition or …" at bounding box center [611, 380] width 1144 height 643
click at [291, 323] on div "check" at bounding box center [323, 326] width 117 height 19
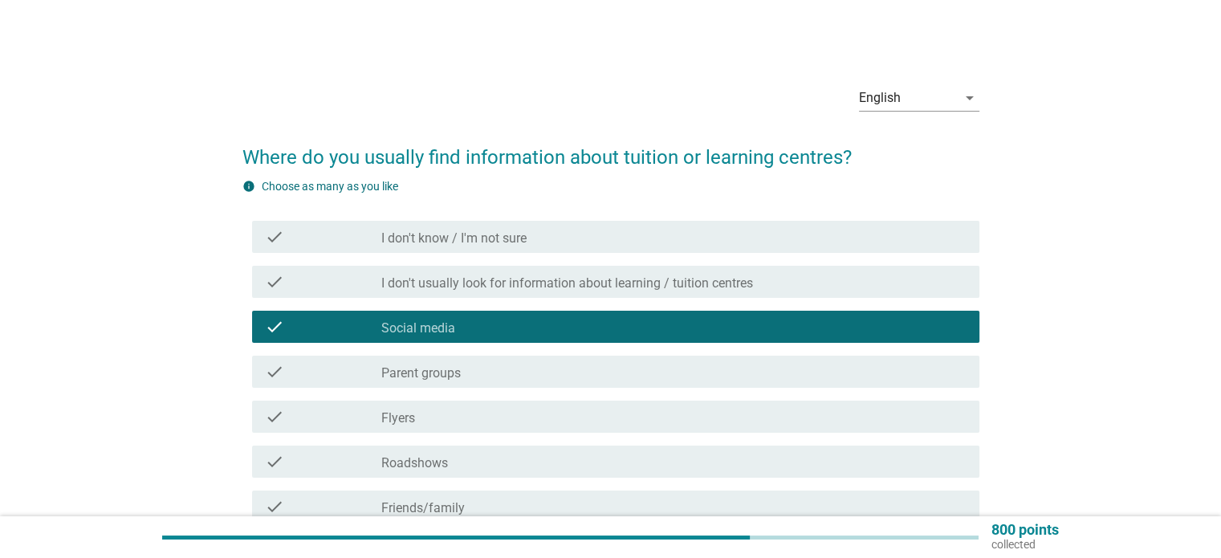
click at [431, 372] on label "Parent groups" at bounding box center [420, 373] width 79 height 16
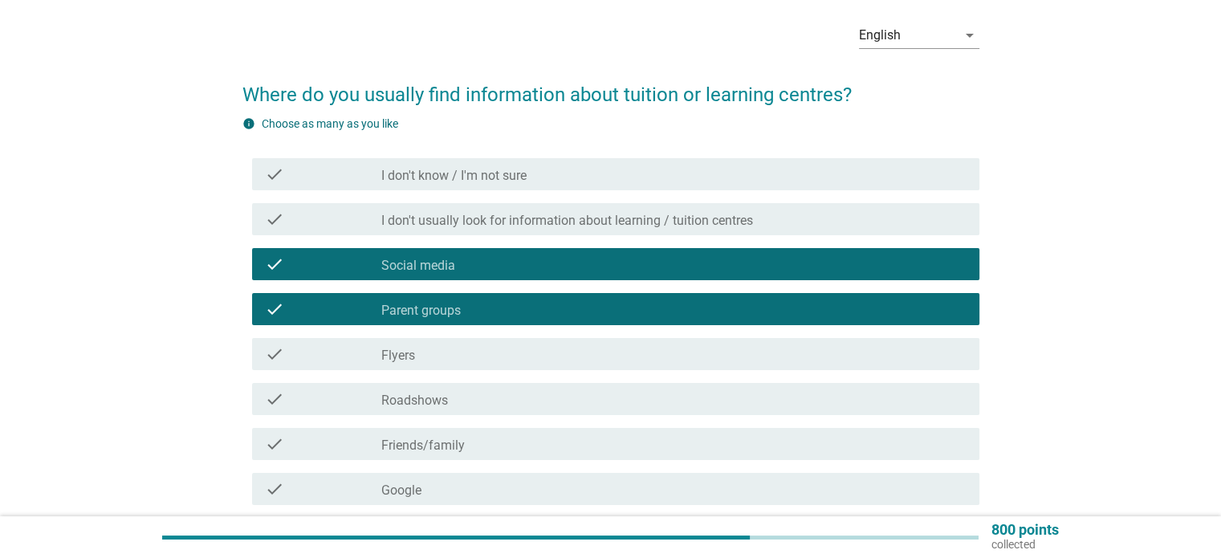
scroll to position [161, 0]
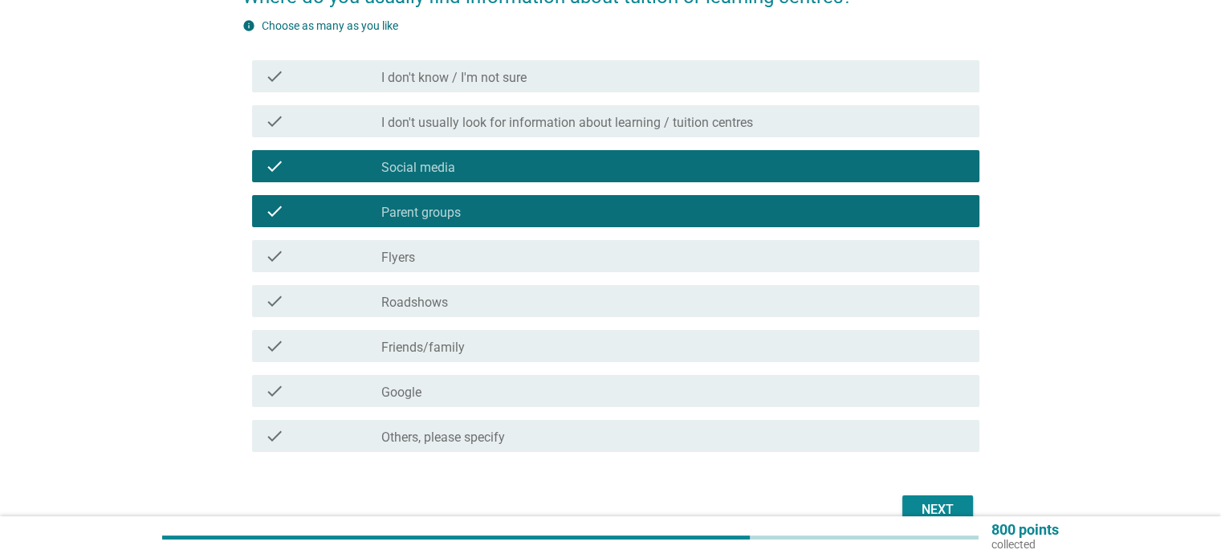
click at [466, 289] on div "check check_box_outline_blank Roadshows" at bounding box center [615, 301] width 727 height 32
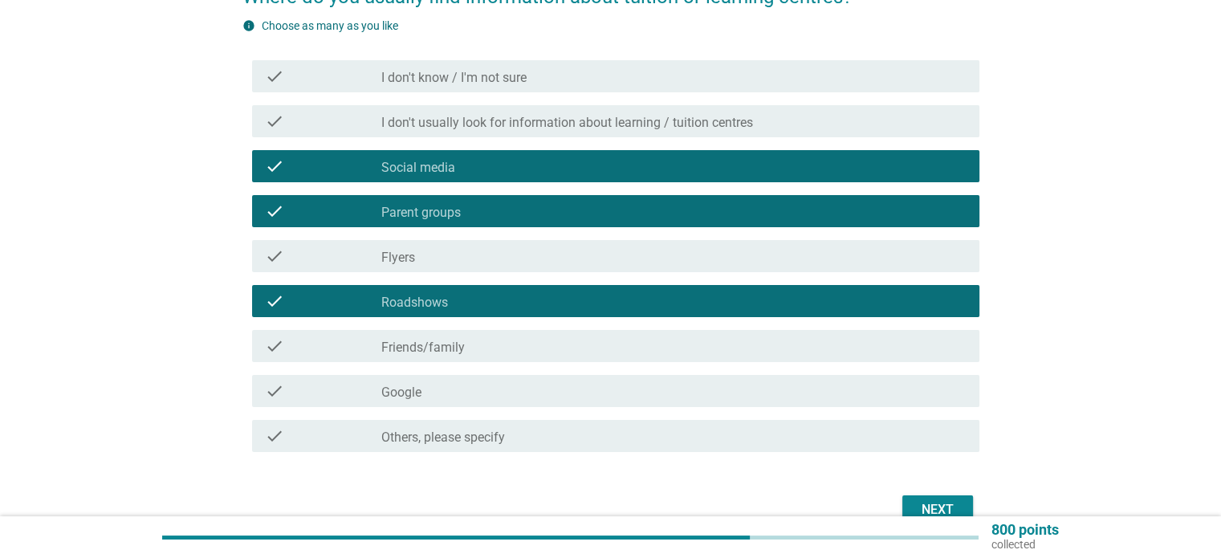
click at [488, 258] on div "check_box_outline_blank Flyers" at bounding box center [673, 255] width 584 height 19
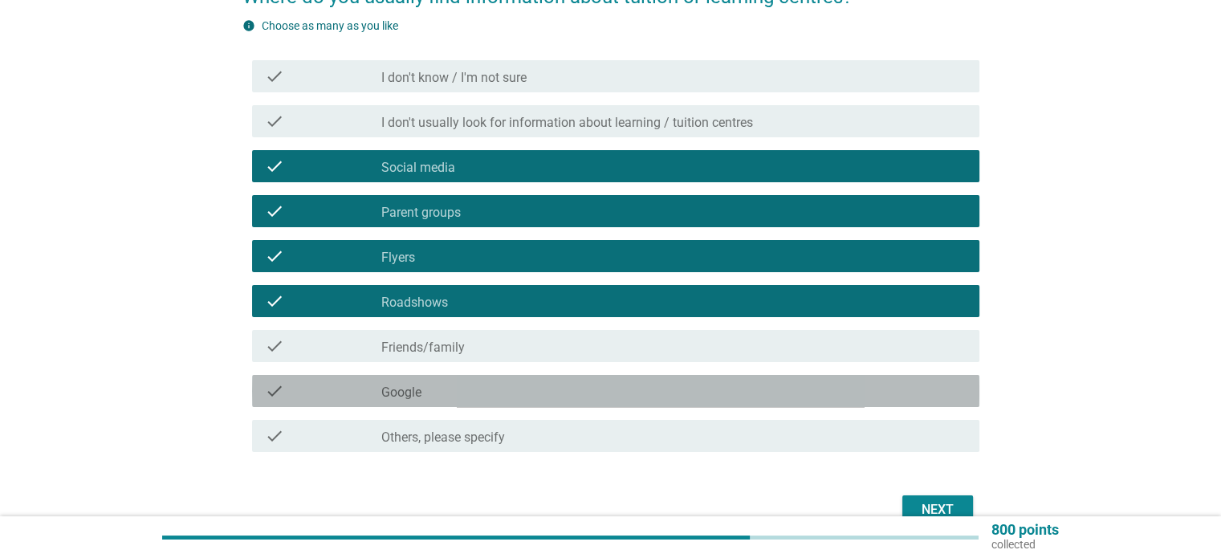
click at [462, 392] on div "check_box_outline_blank Google" at bounding box center [673, 390] width 584 height 19
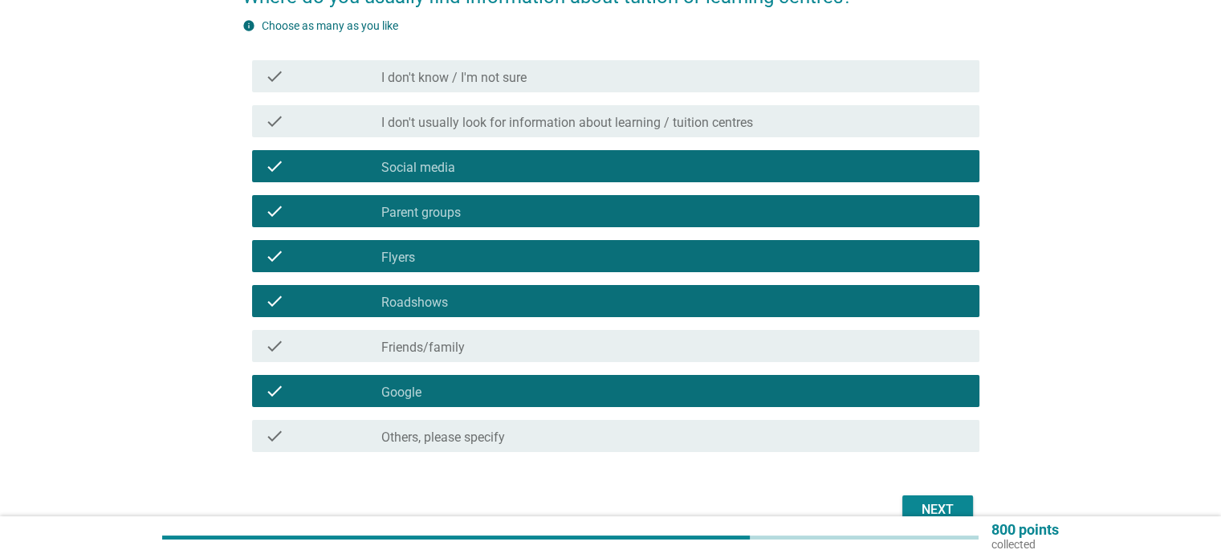
click at [1082, 388] on div "English arrow_drop_down Where do you usually find information about tuition or …" at bounding box center [611, 220] width 1144 height 643
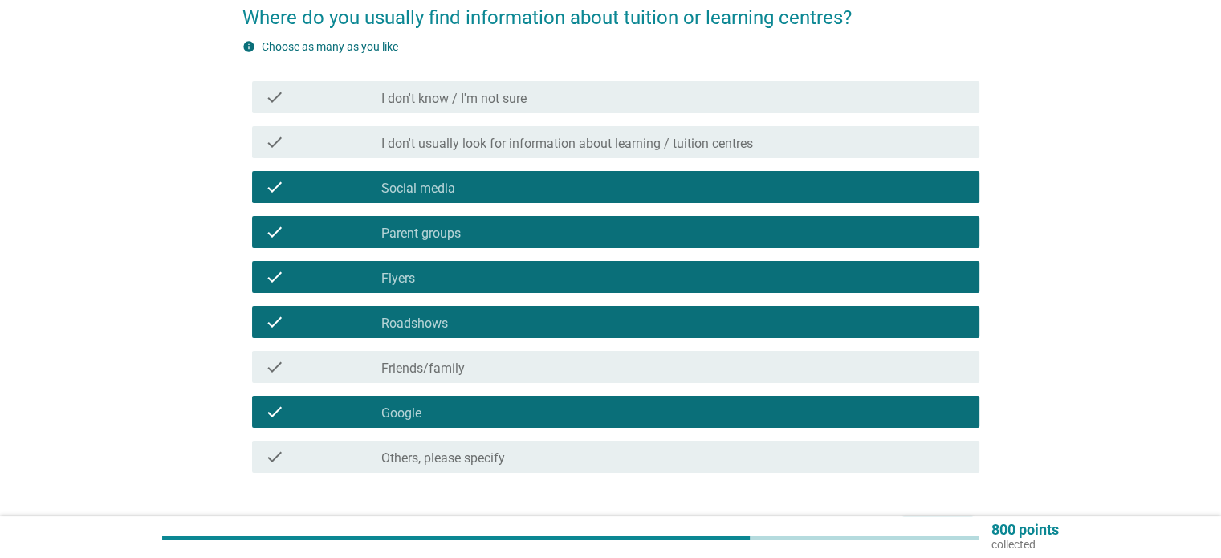
scroll to position [245, 0]
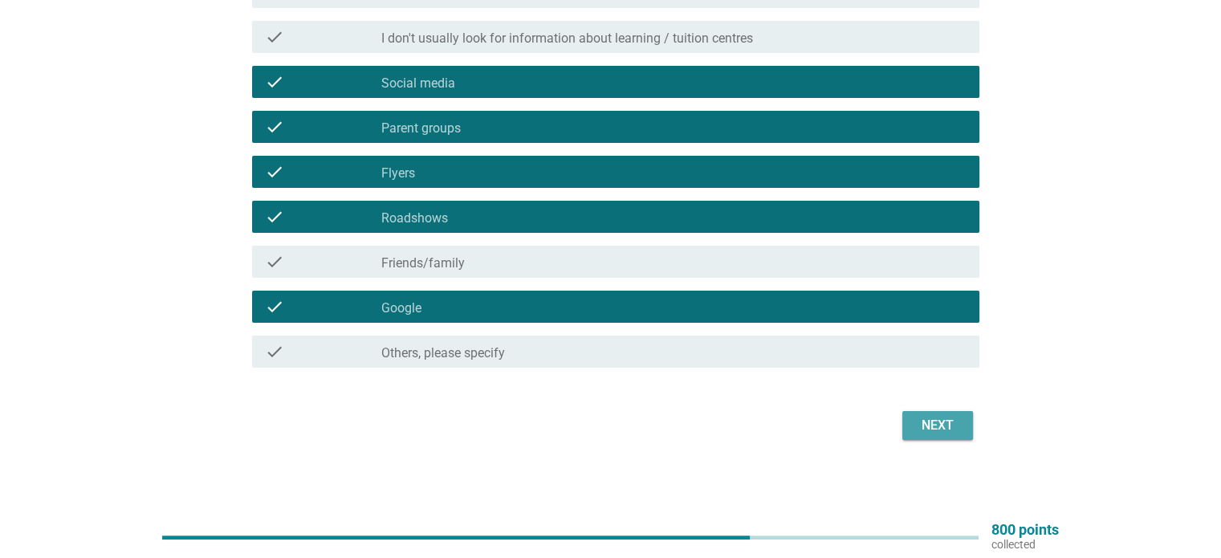
click at [928, 420] on div "Next" at bounding box center [937, 425] width 45 height 19
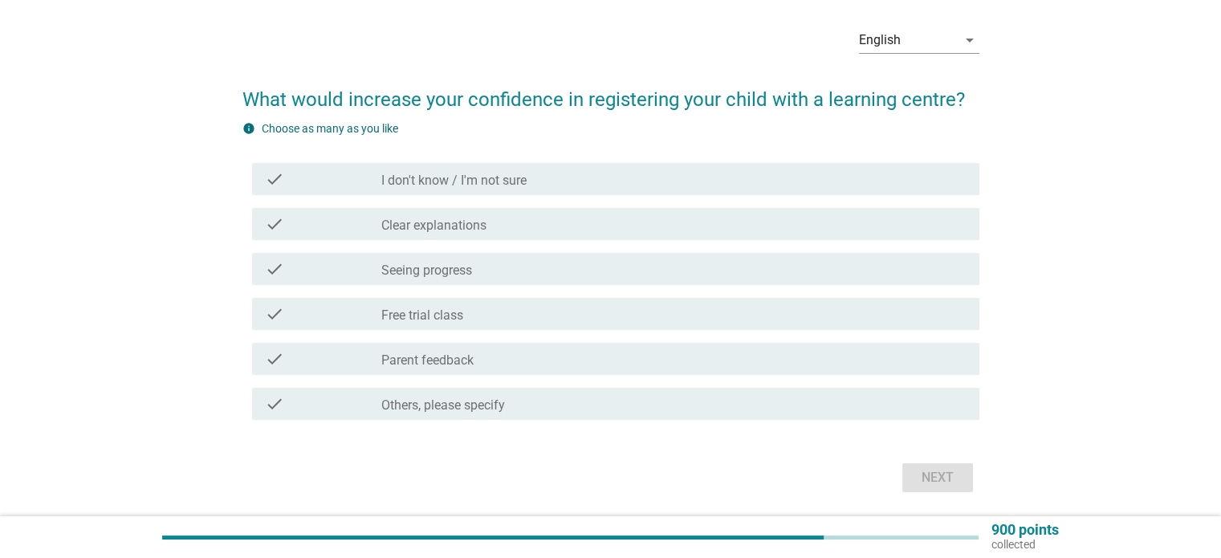
scroll to position [80, 0]
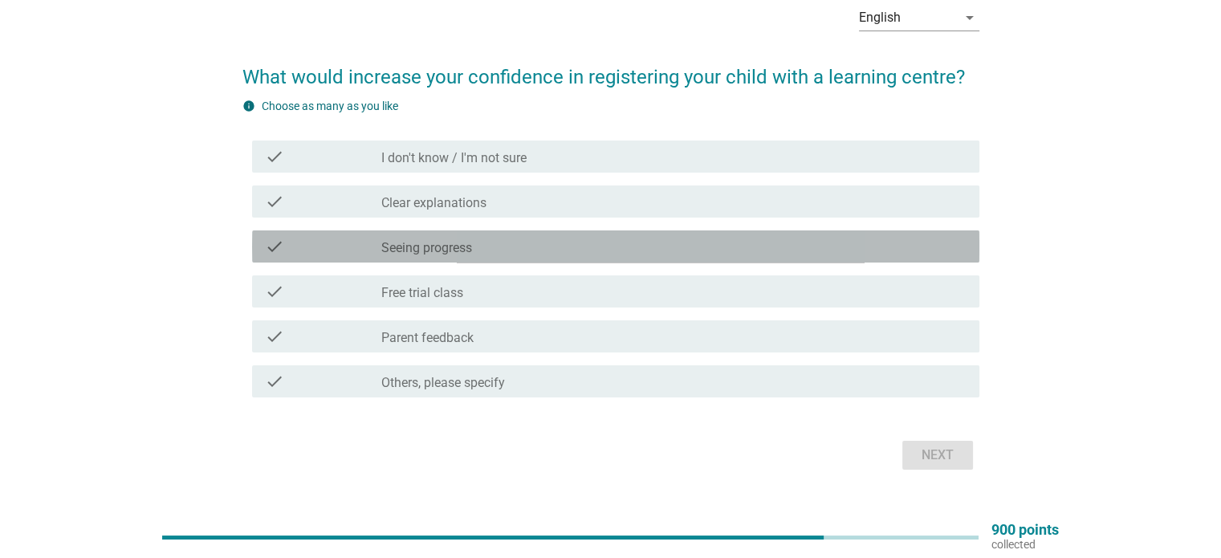
click at [519, 261] on div "check check_box_outline_blank Seeing progress" at bounding box center [615, 246] width 727 height 32
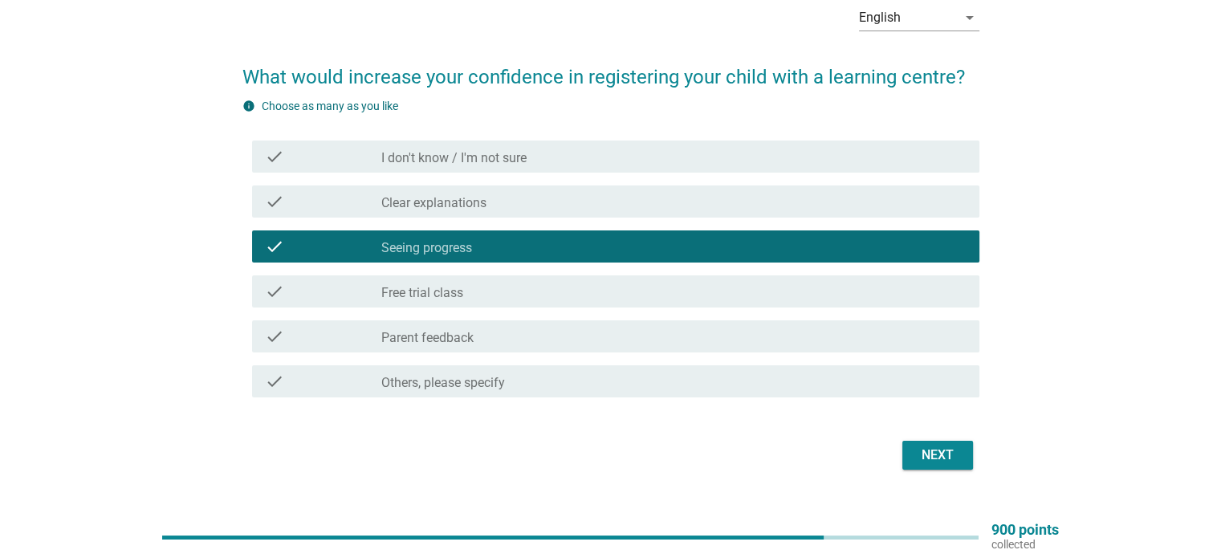
click at [513, 332] on div "check_box_outline_blank Parent feedback" at bounding box center [673, 336] width 584 height 19
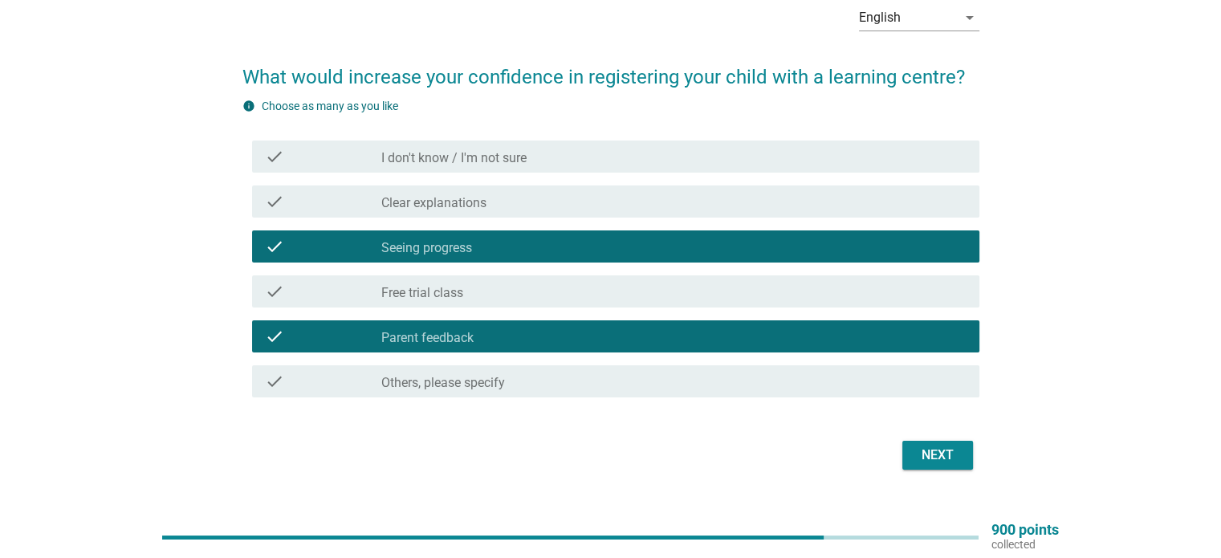
click at [590, 195] on div "check_box_outline_blank Clear explanations" at bounding box center [673, 201] width 584 height 19
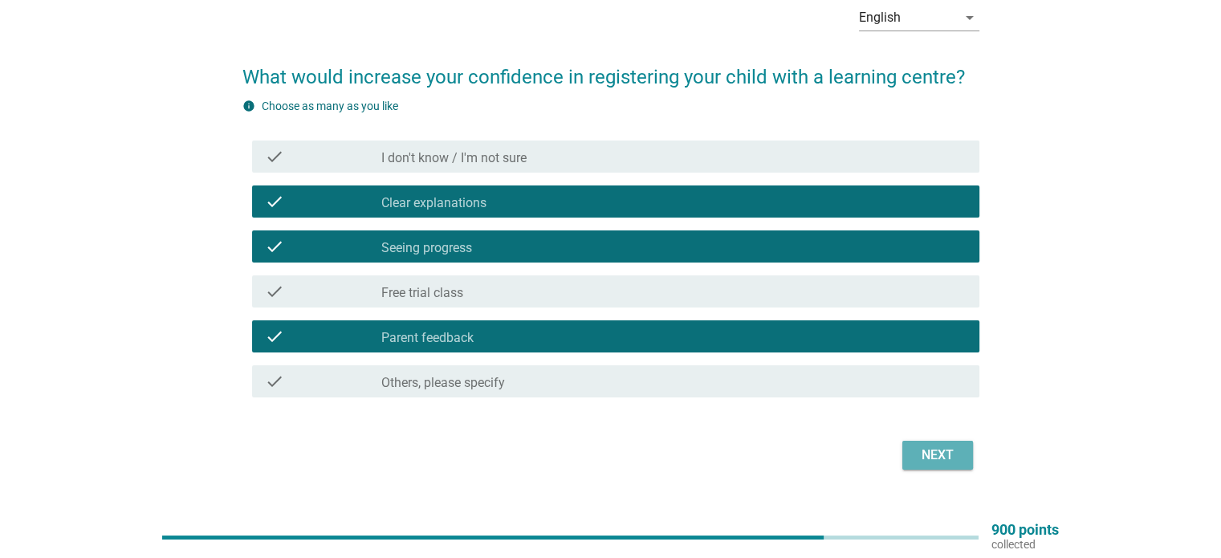
drag, startPoint x: 918, startPoint y: 454, endPoint x: 931, endPoint y: 445, distance: 15.6
click at [919, 456] on div "Next" at bounding box center [937, 454] width 45 height 19
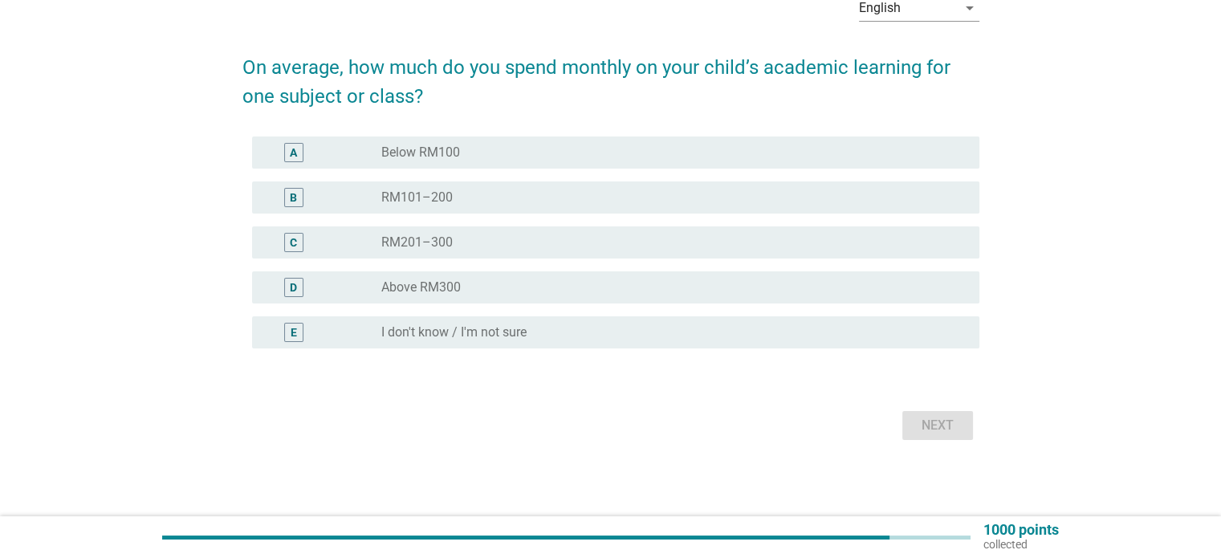
scroll to position [90, 0]
click at [516, 289] on div "radio_button_unchecked Above RM300" at bounding box center [666, 287] width 571 height 16
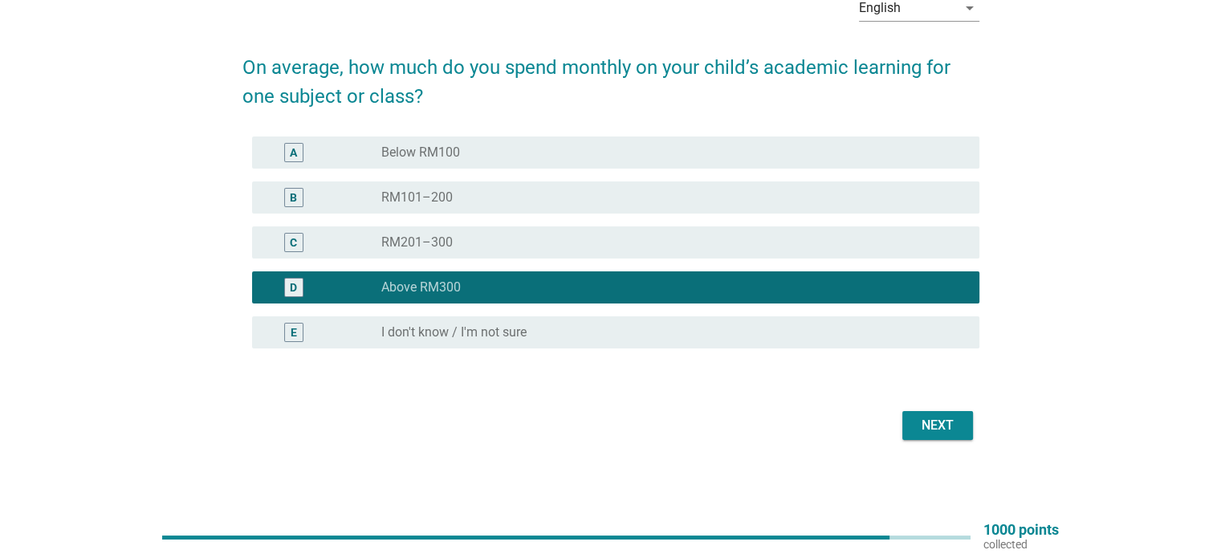
click at [578, 195] on div "radio_button_unchecked RM101–200" at bounding box center [666, 197] width 571 height 16
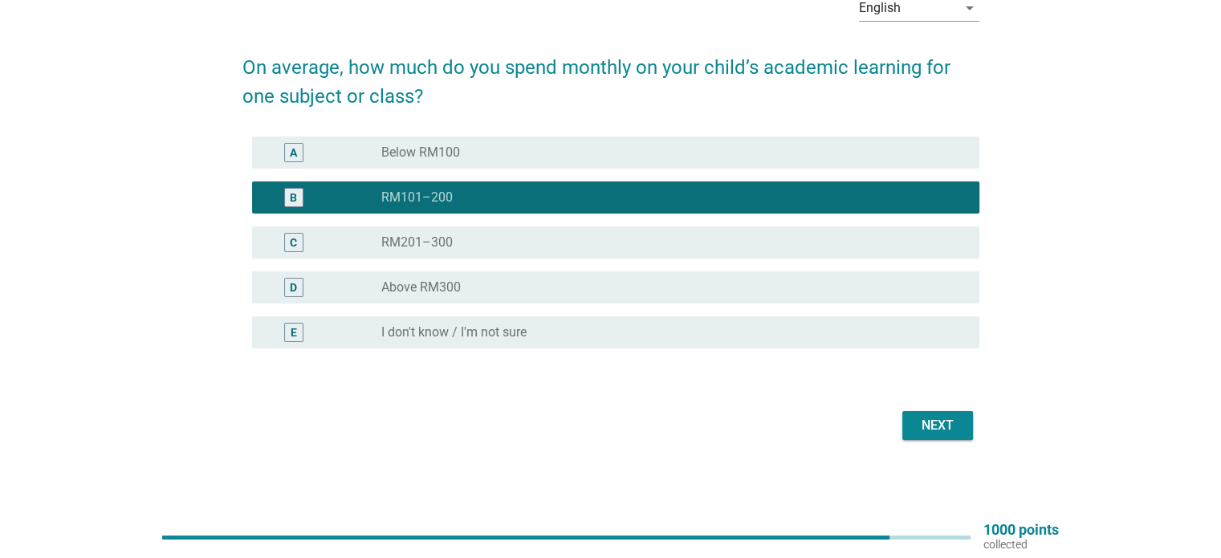
click at [929, 430] on div "Next" at bounding box center [937, 425] width 45 height 19
